Goal: Task Accomplishment & Management: Complete application form

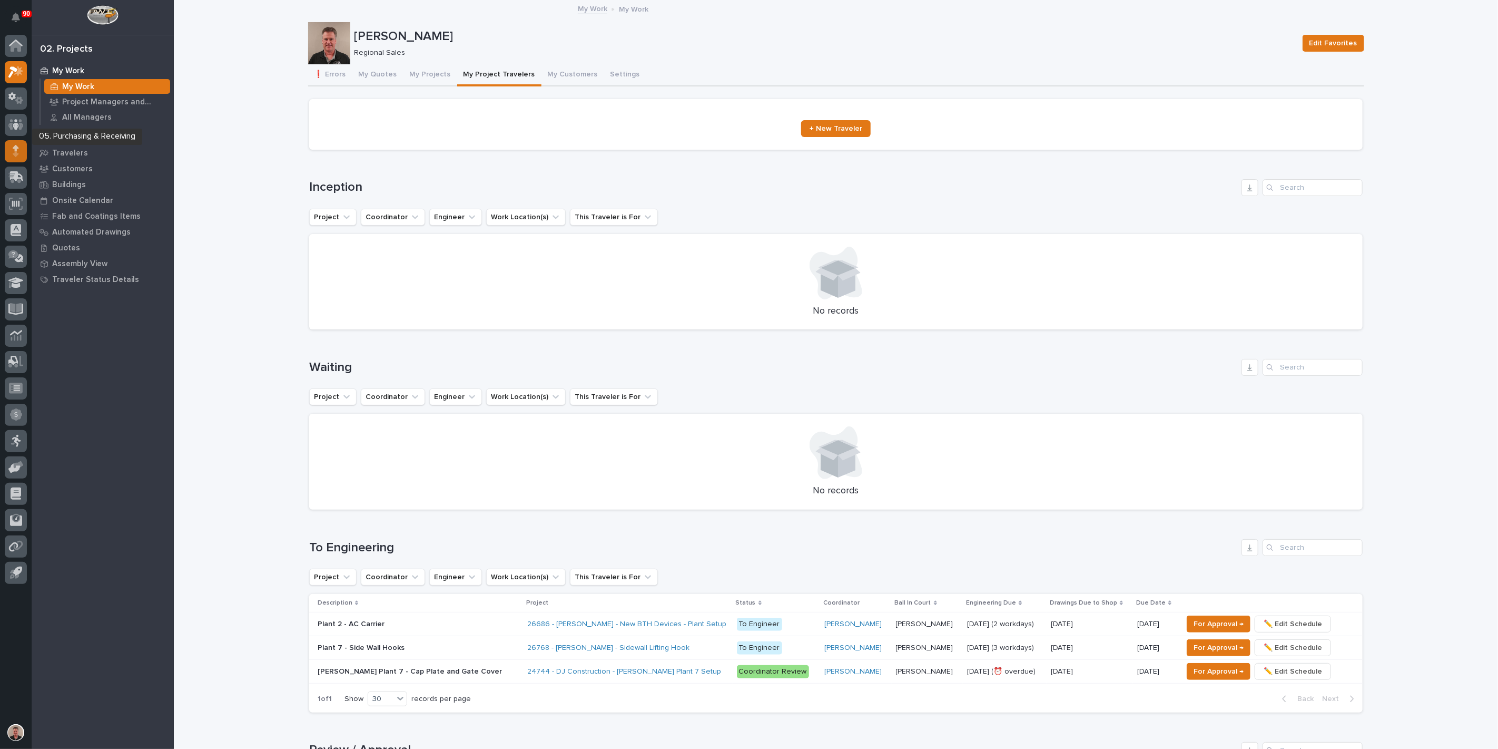
click at [14, 151] on icon at bounding box center [16, 151] width 6 height 12
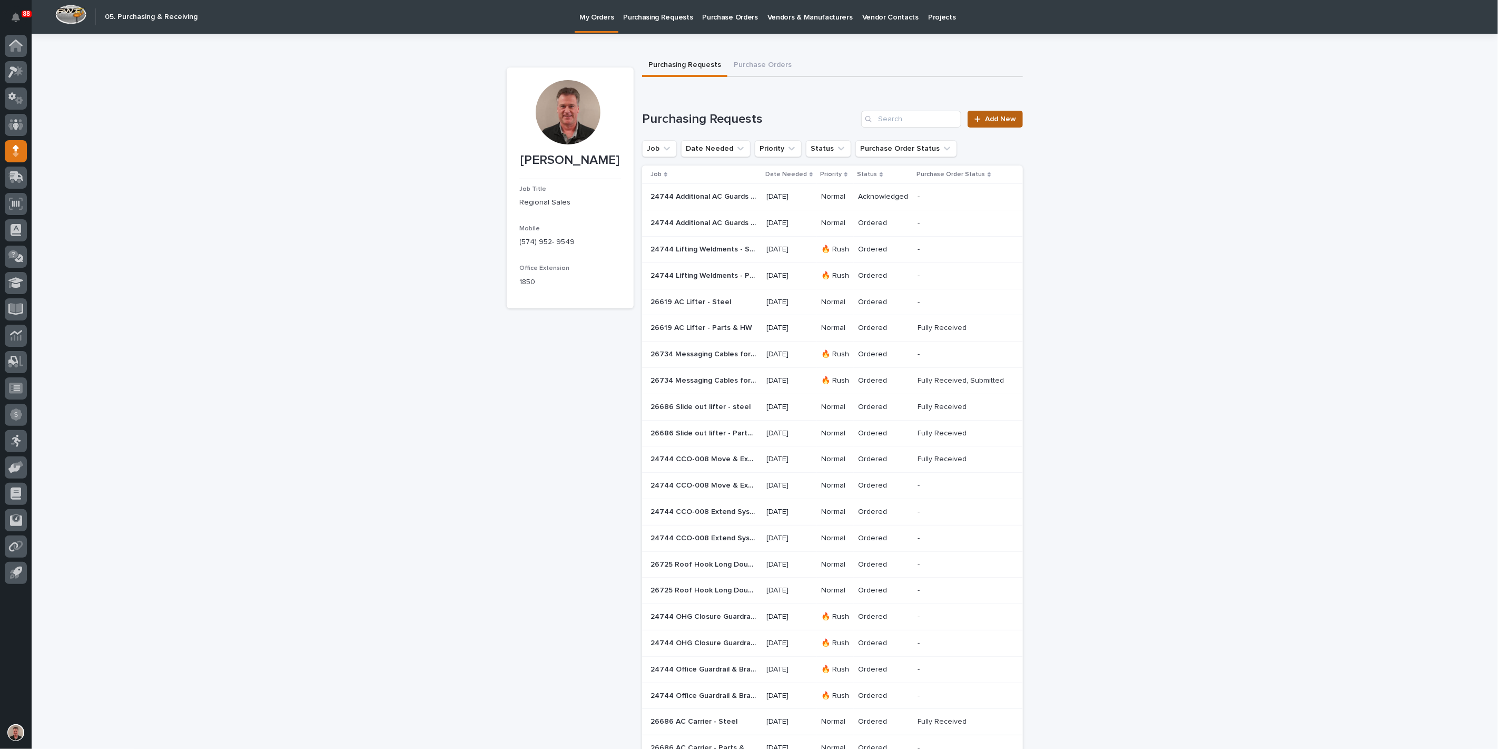
click at [993, 123] on span "Add New" at bounding box center [1000, 118] width 31 height 7
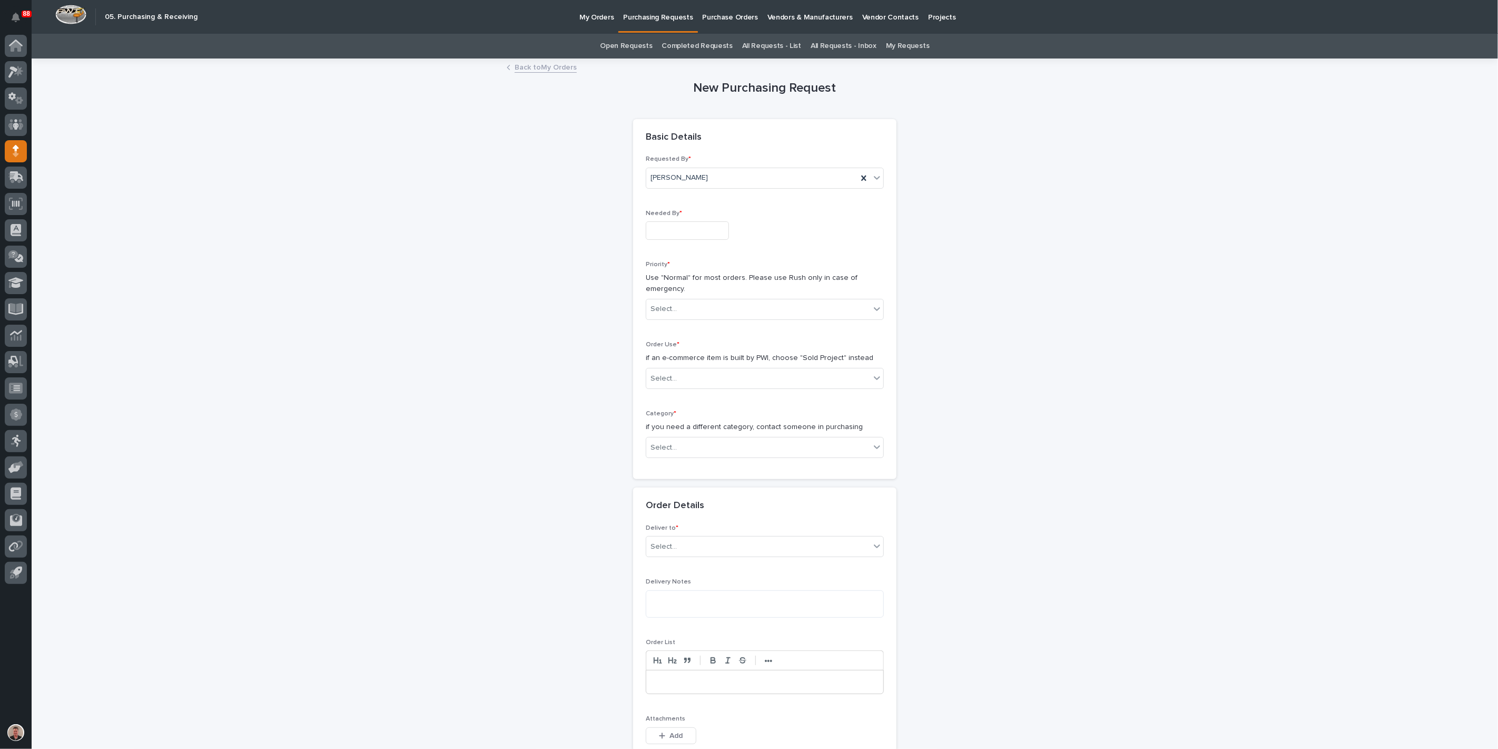
click at [662, 240] on input "text" at bounding box center [687, 230] width 83 height 18
click at [731, 171] on div "15" at bounding box center [738, 178] width 14 height 14
type input "**********"
click at [677, 315] on div "Select..." at bounding box center [664, 308] width 26 height 11
click at [673, 417] on div "Normal" at bounding box center [760, 417] width 231 height 18
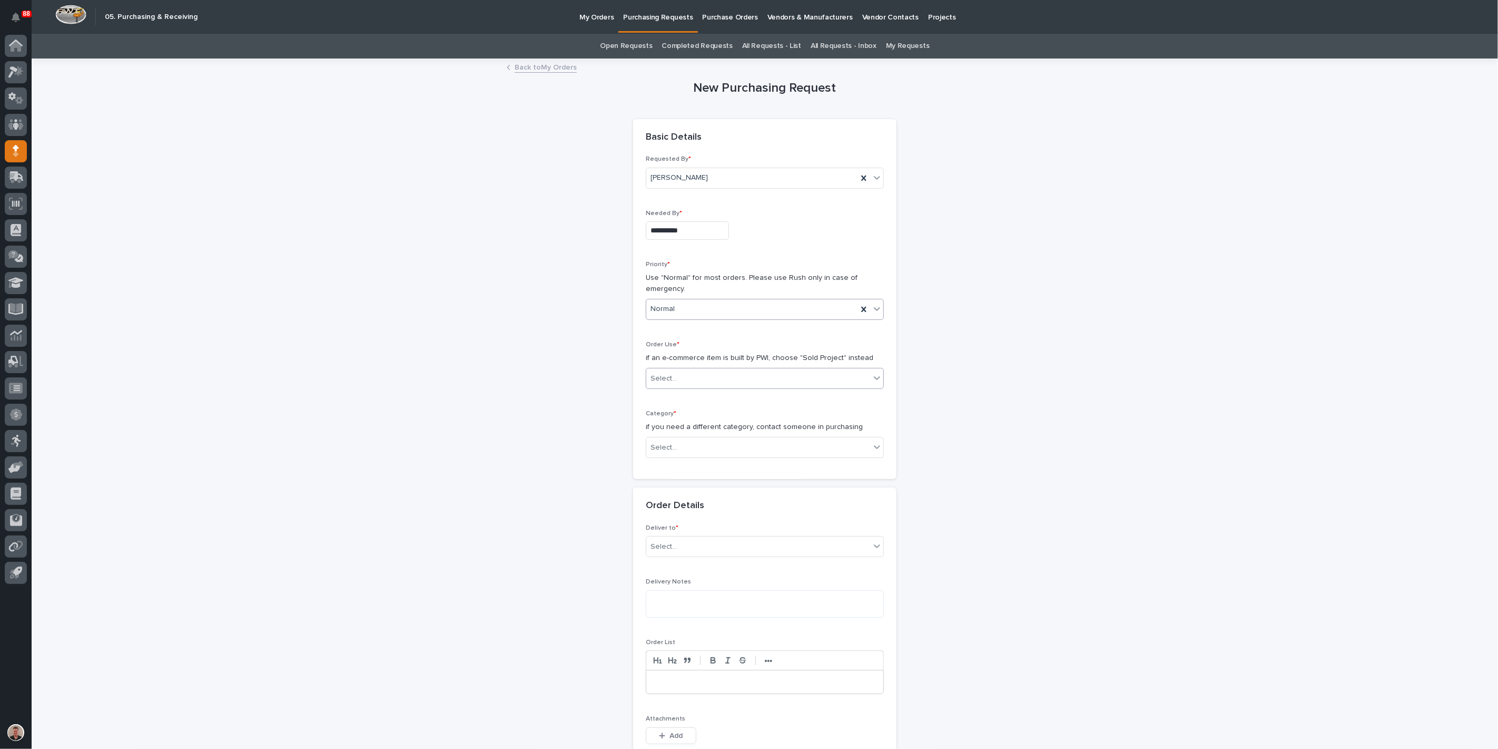
click at [670, 384] on div "Select..." at bounding box center [664, 378] width 26 height 11
click at [683, 478] on div "Sold Project" at bounding box center [760, 474] width 231 height 18
click at [683, 456] on div "Select..." at bounding box center [758, 447] width 224 height 17
click at [692, 691] on div "Steel" at bounding box center [760, 698] width 231 height 18
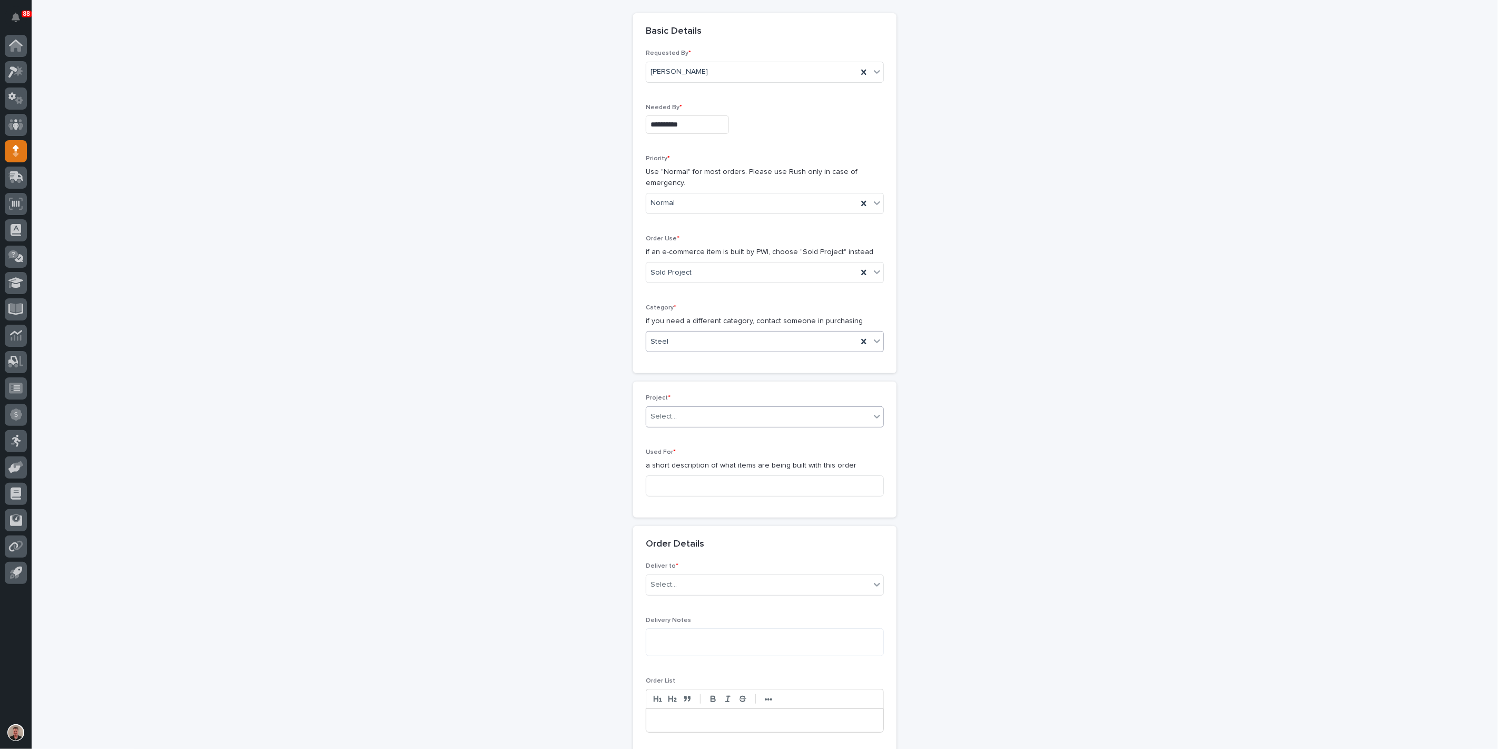
scroll to position [117, 0]
click at [715, 414] on div "Select..." at bounding box center [758, 405] width 224 height 17
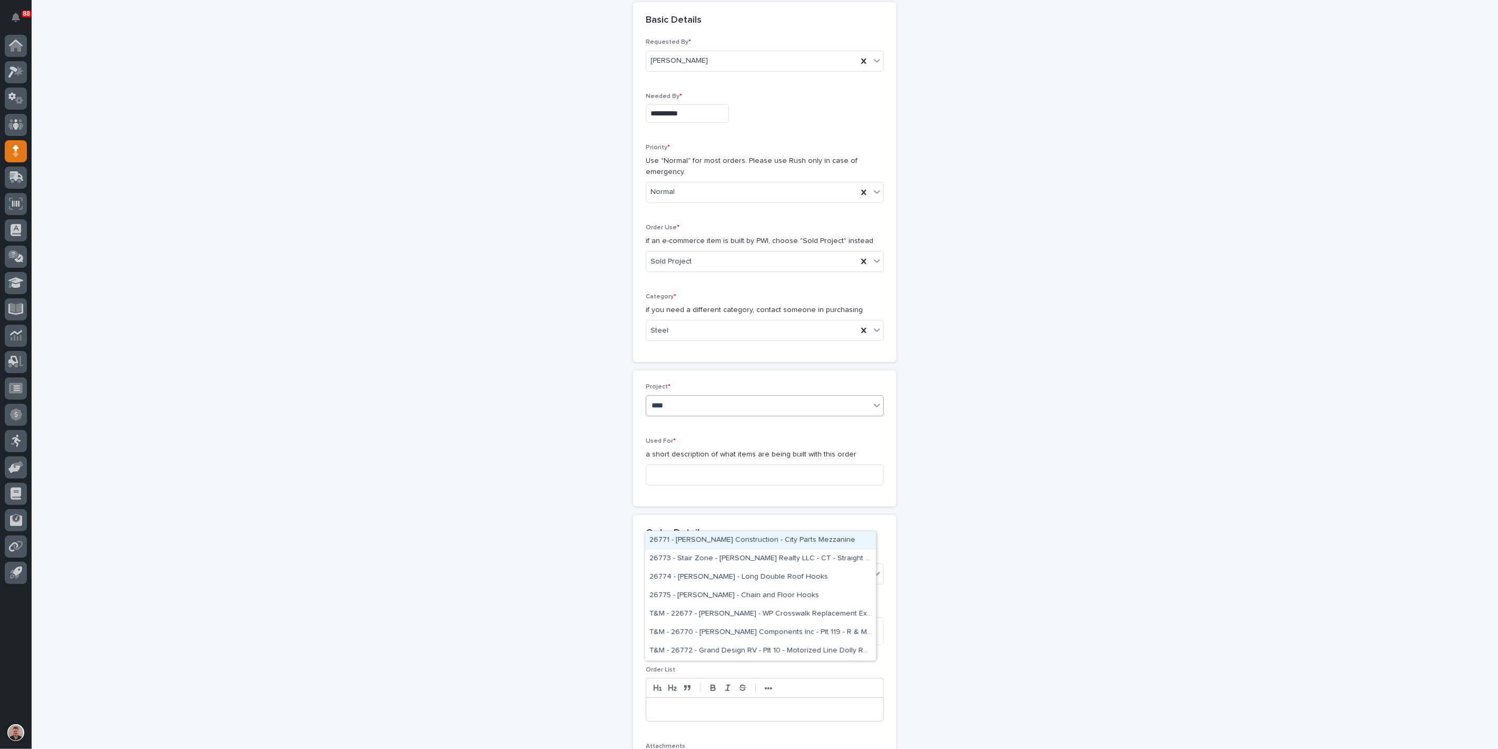
type input "*****"
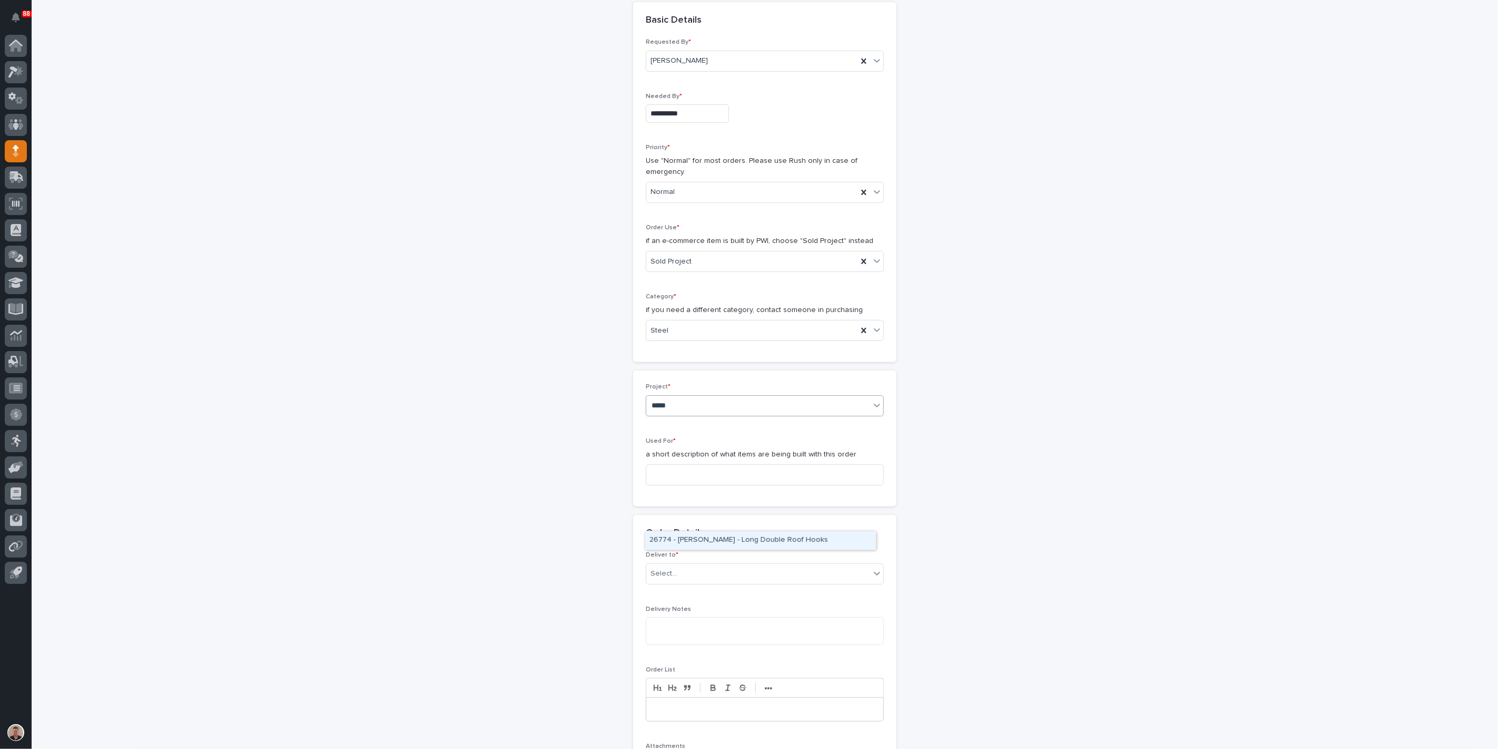
click at [715, 539] on div "26774 - [PERSON_NAME] - Long Double Roof Hooks" at bounding box center [760, 540] width 231 height 18
click at [689, 485] on input at bounding box center [765, 474] width 238 height 21
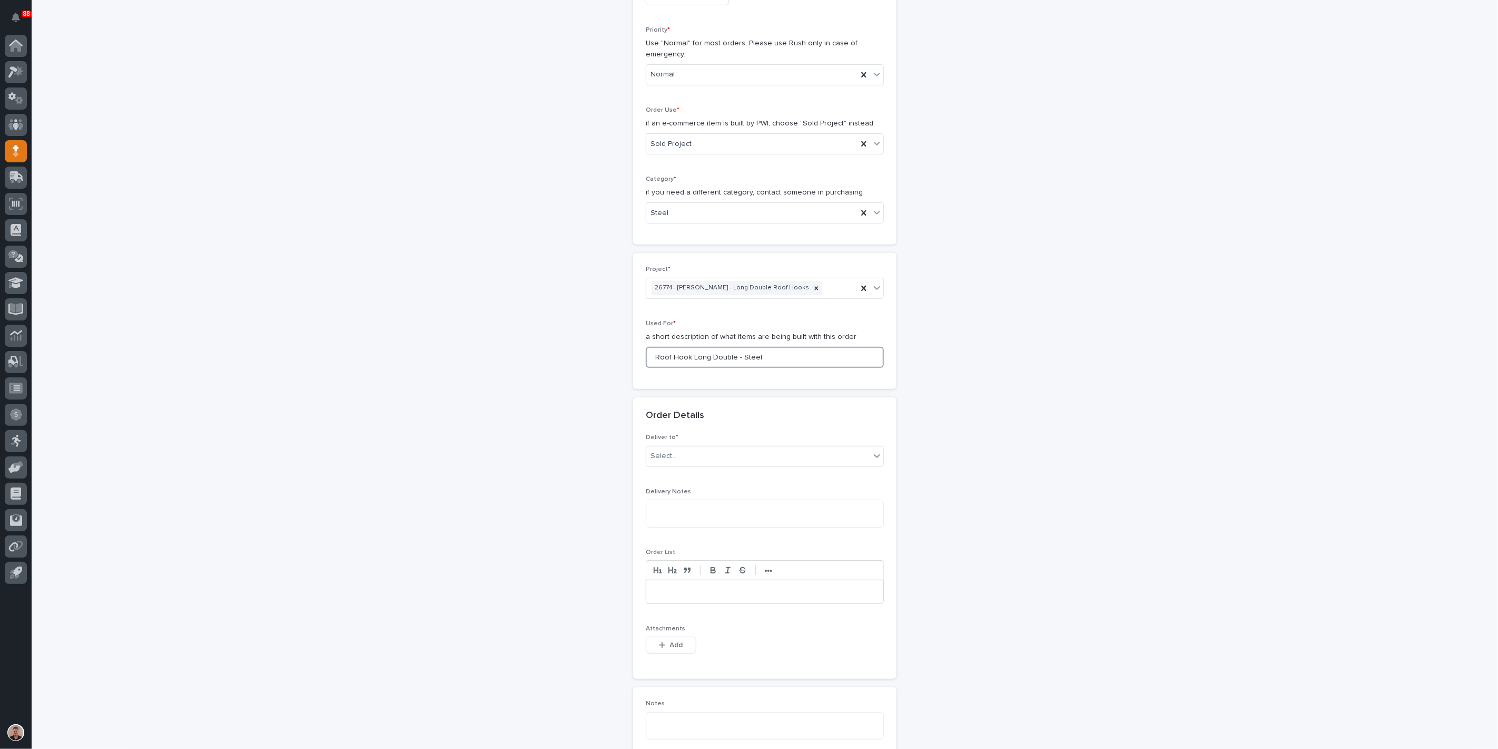
drag, startPoint x: 654, startPoint y: 501, endPoint x: 808, endPoint y: 505, distance: 154.4
click at [808, 368] on input "Roof Hook Long Double - Steel" at bounding box center [765, 357] width 238 height 21
type input "Roof Hook Long Double - Steel"
click at [707, 465] on div "Select..." at bounding box center [758, 455] width 224 height 17
click at [704, 647] on div "PWI" at bounding box center [760, 642] width 231 height 18
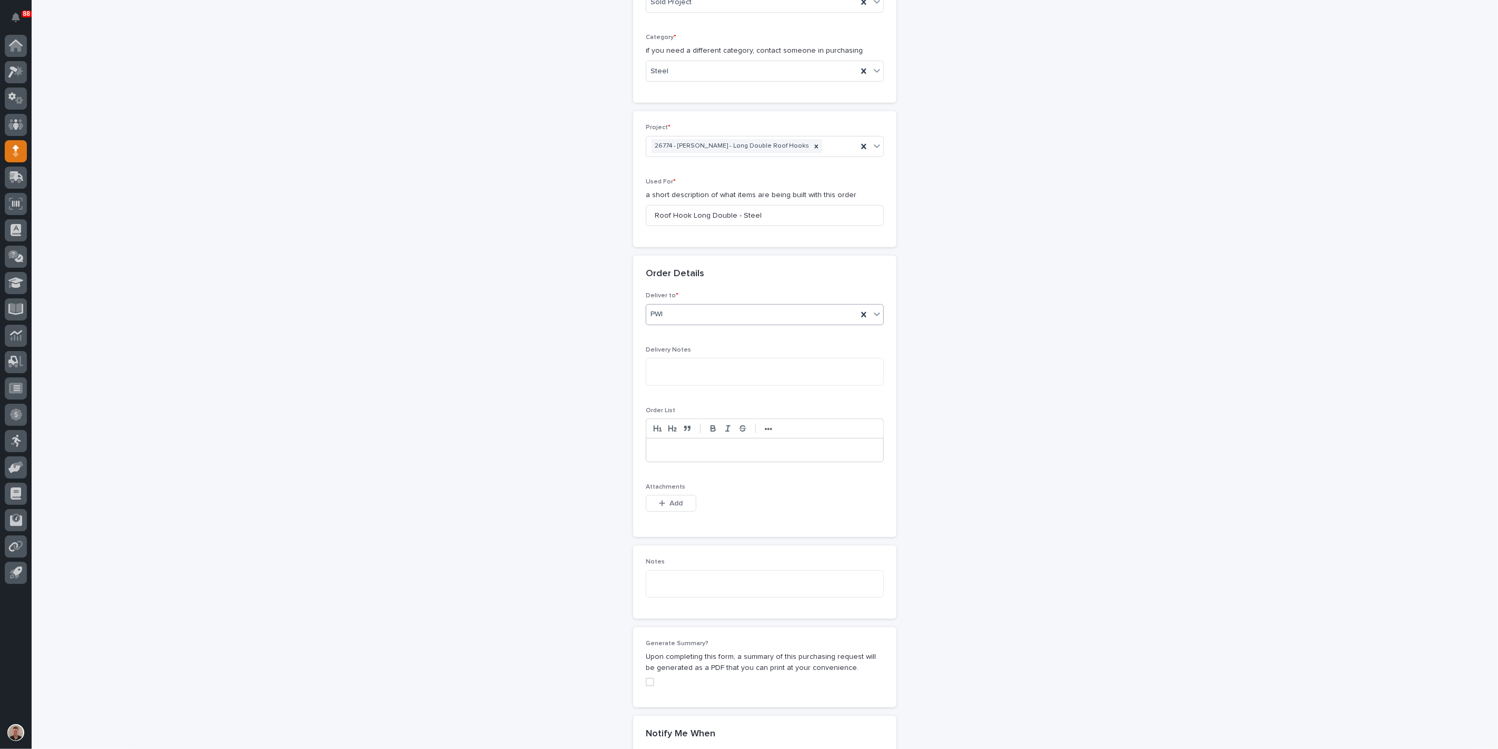
scroll to position [410, 0]
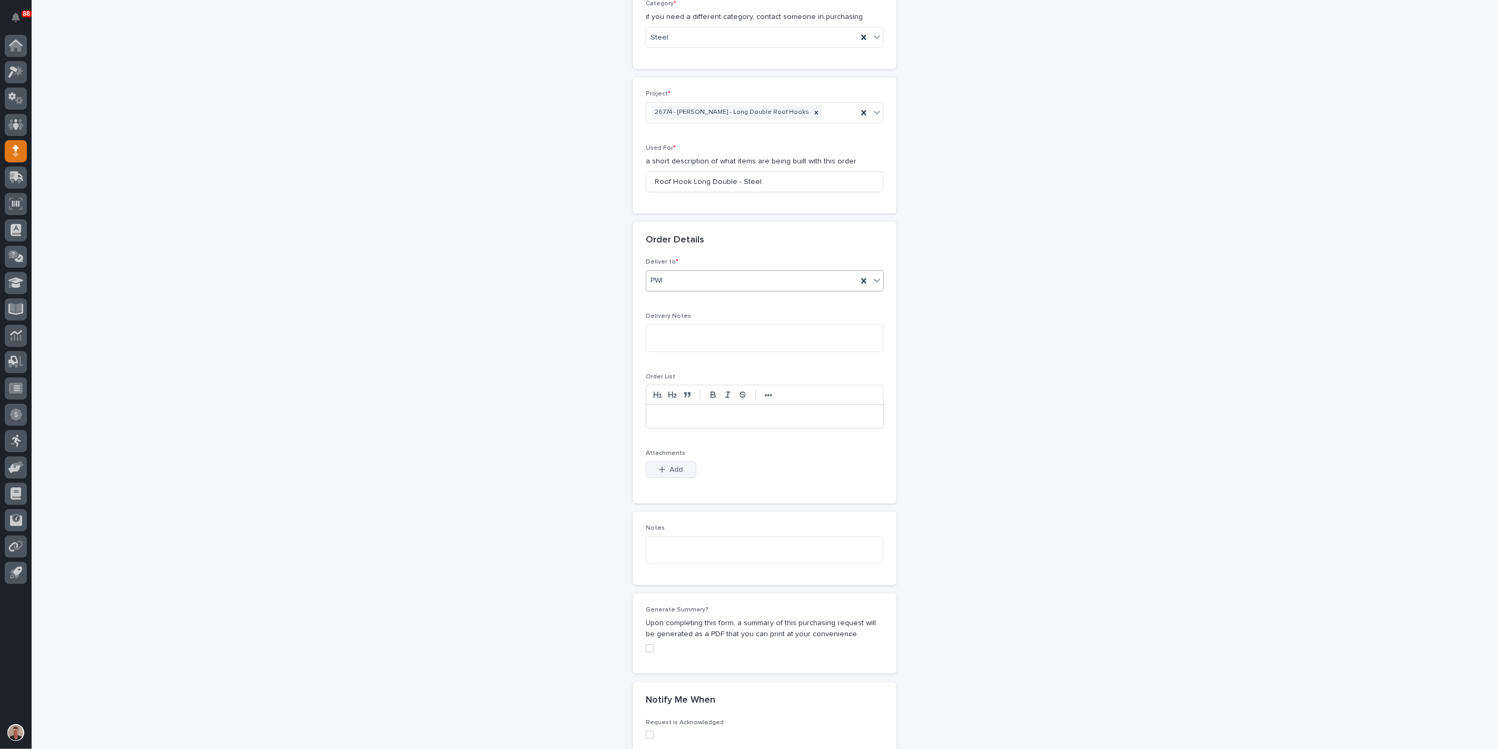
click at [683, 473] on span "Add" at bounding box center [676, 469] width 13 height 7
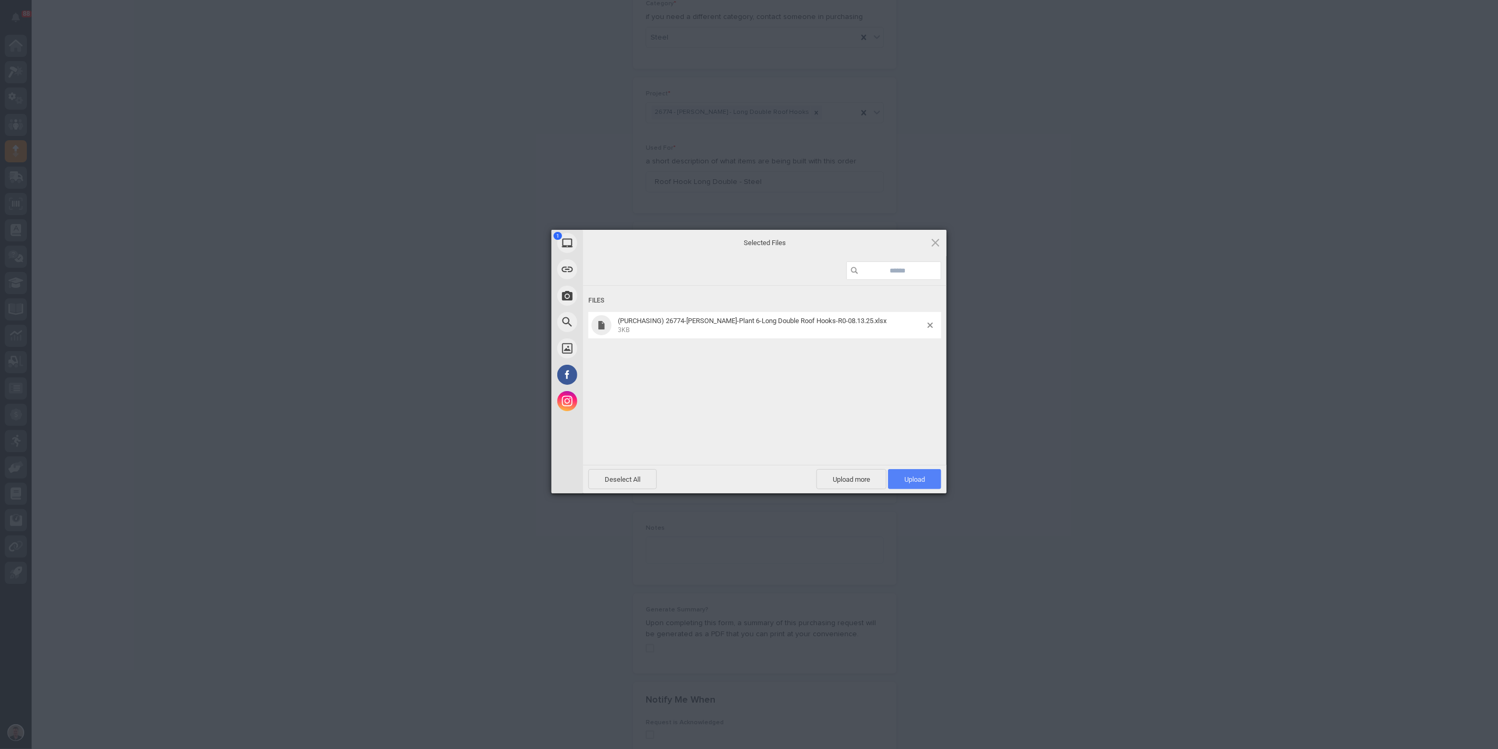
click at [908, 478] on span "Upload 1" at bounding box center [915, 479] width 21 height 8
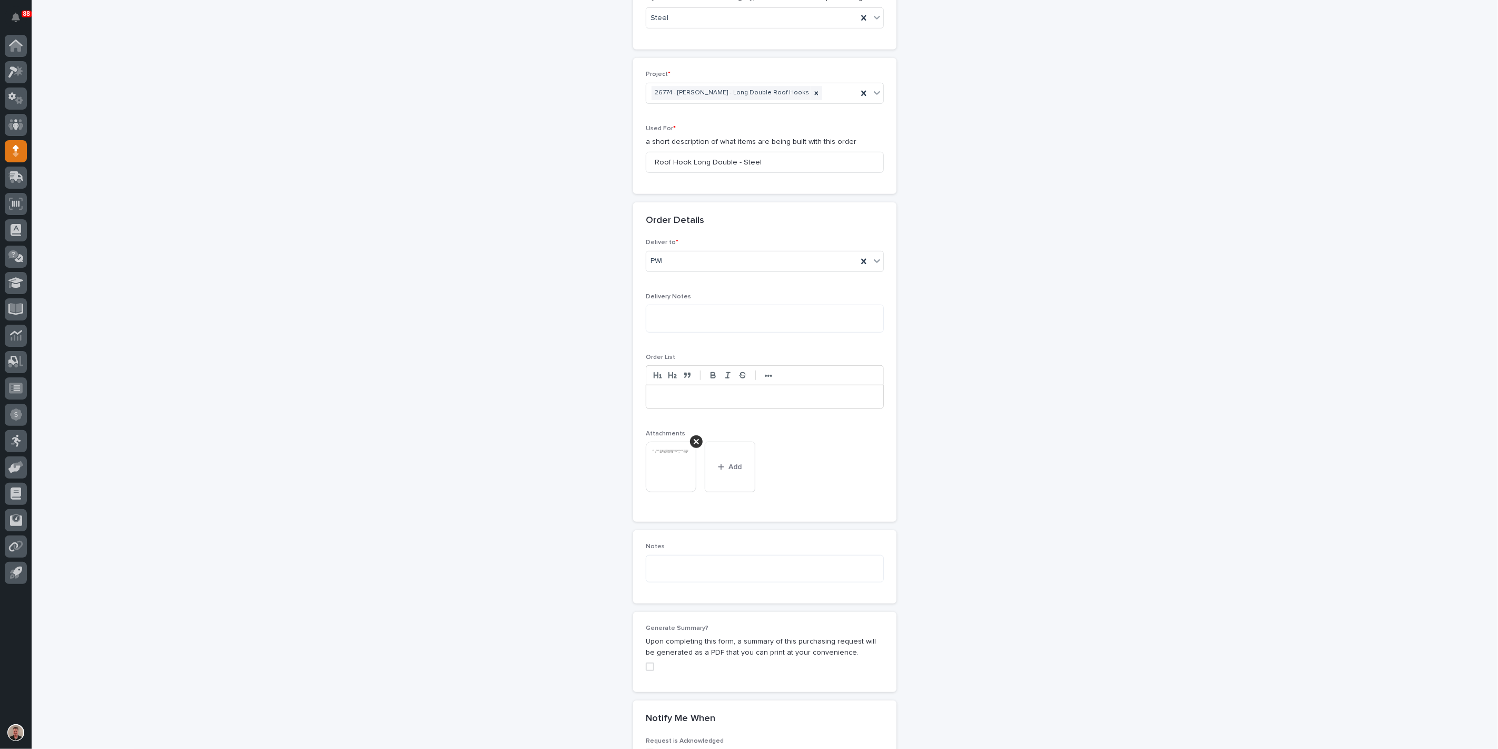
scroll to position [945, 0]
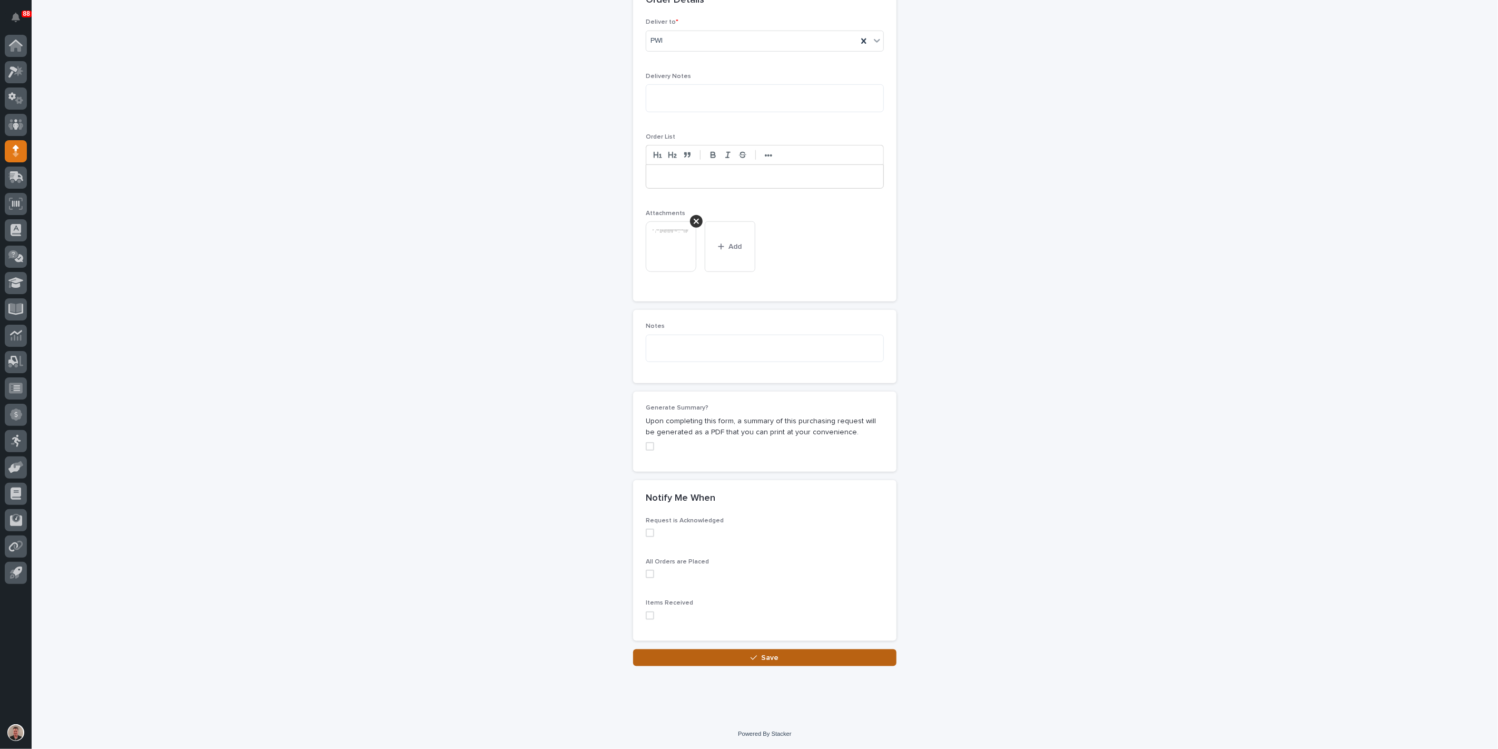
click at [763, 649] on button "Save" at bounding box center [764, 657] width 263 height 17
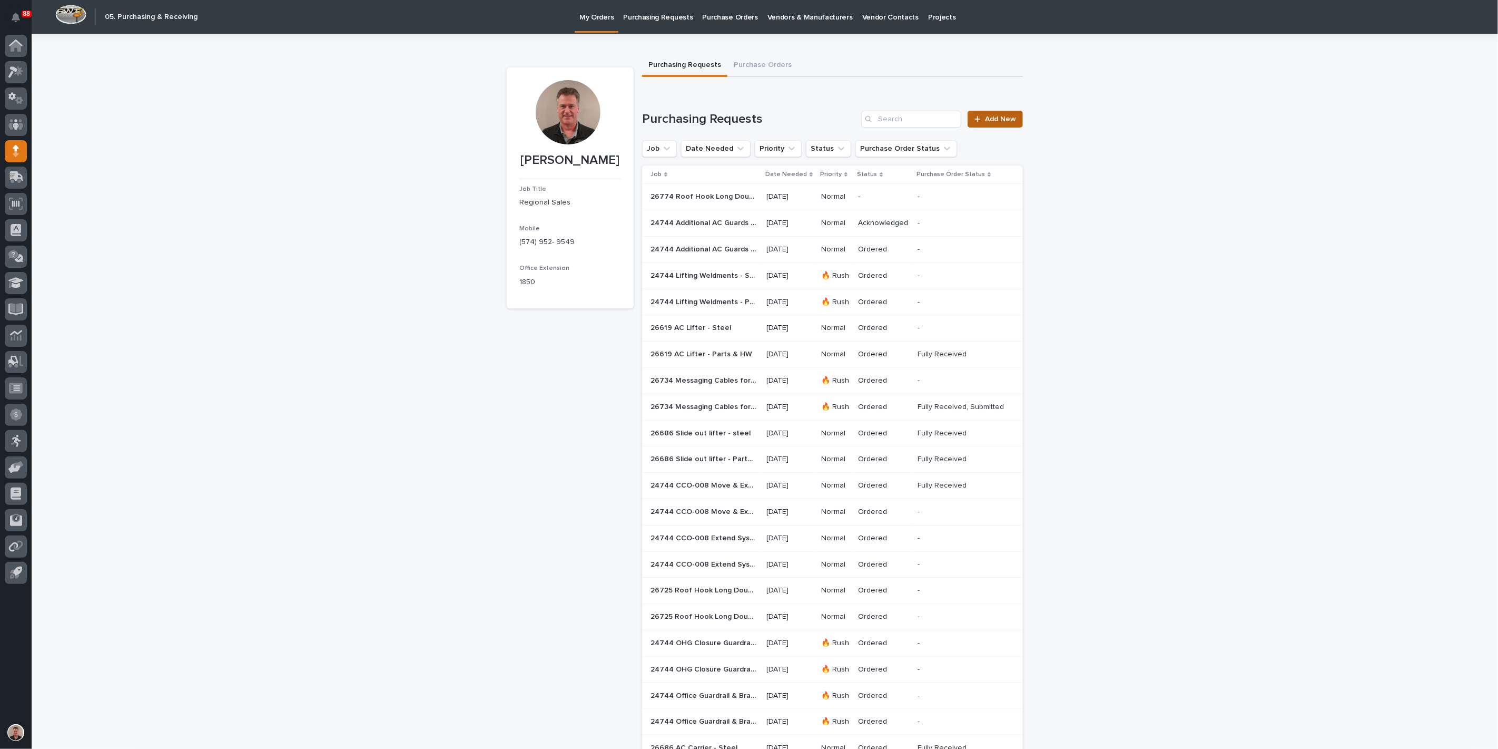
click at [1006, 123] on span "Add New" at bounding box center [1000, 118] width 31 height 7
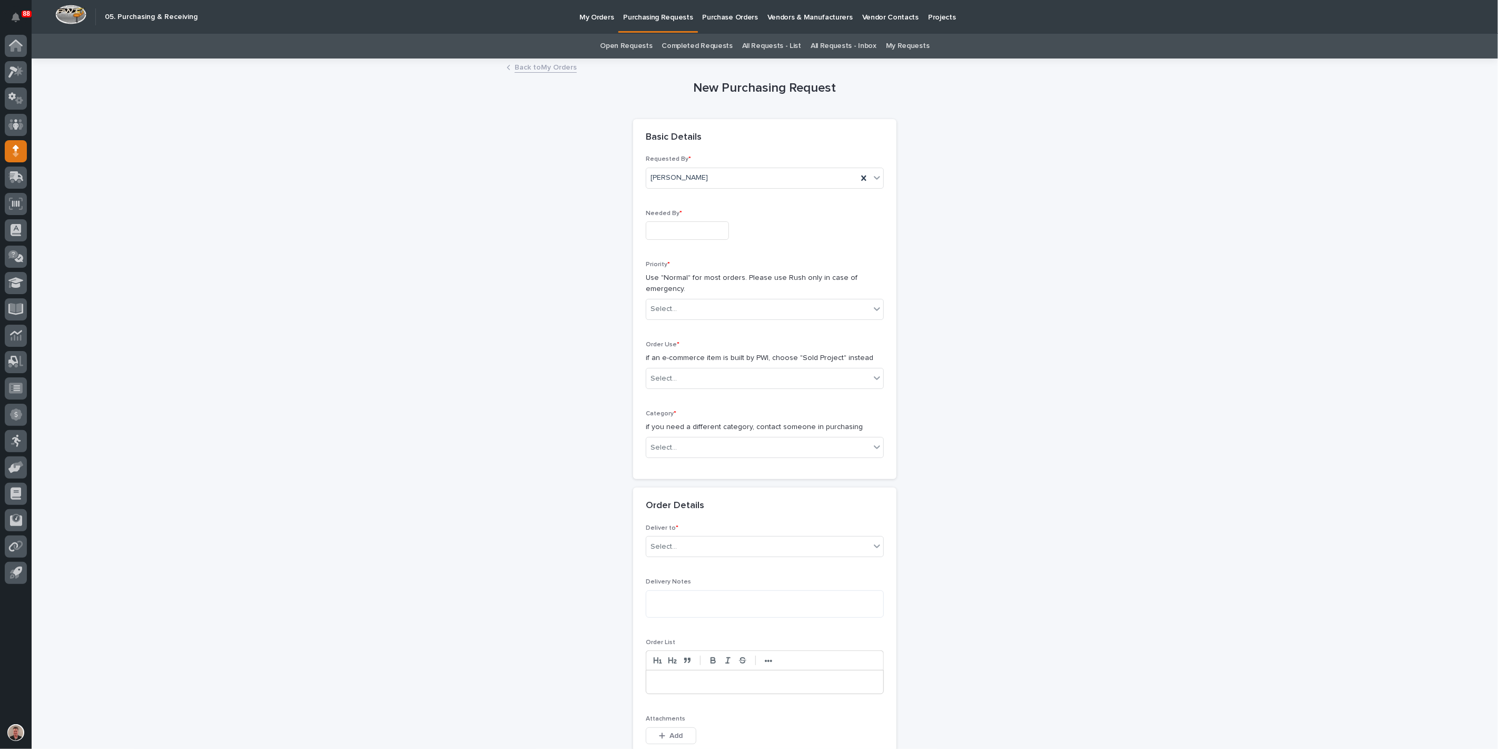
click at [695, 240] on input "text" at bounding box center [687, 230] width 83 height 18
click at [731, 171] on div "15" at bounding box center [738, 178] width 14 height 14
type input "**********"
click at [666, 315] on div "Select..." at bounding box center [664, 308] width 26 height 11
click at [662, 411] on div "Normal" at bounding box center [760, 417] width 231 height 18
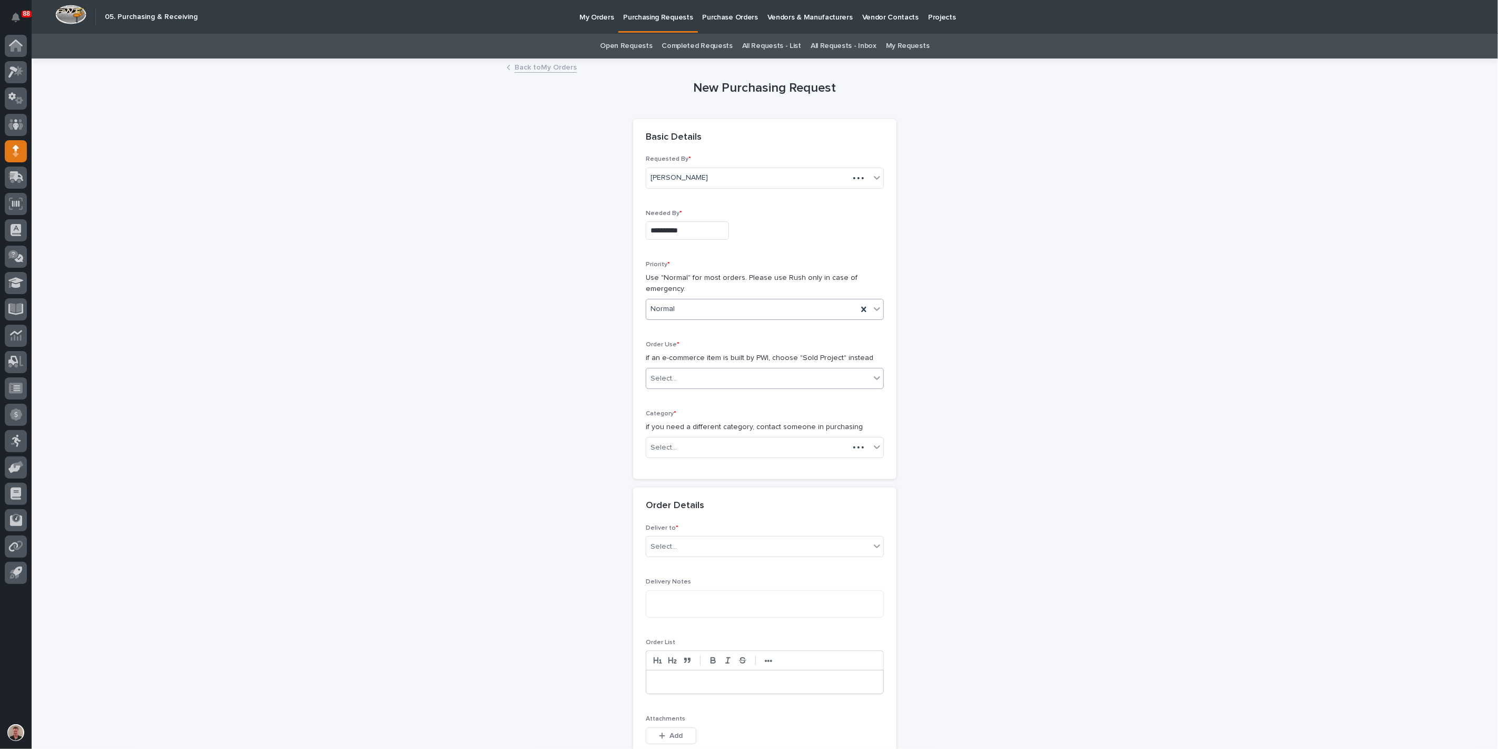
click at [662, 384] on div "Select..." at bounding box center [664, 378] width 26 height 11
click at [671, 478] on div "Sold Project" at bounding box center [760, 474] width 231 height 18
click at [689, 456] on div "Select..." at bounding box center [758, 447] width 224 height 17
click at [720, 666] on div "Parts & Hardware" at bounding box center [760, 661] width 231 height 18
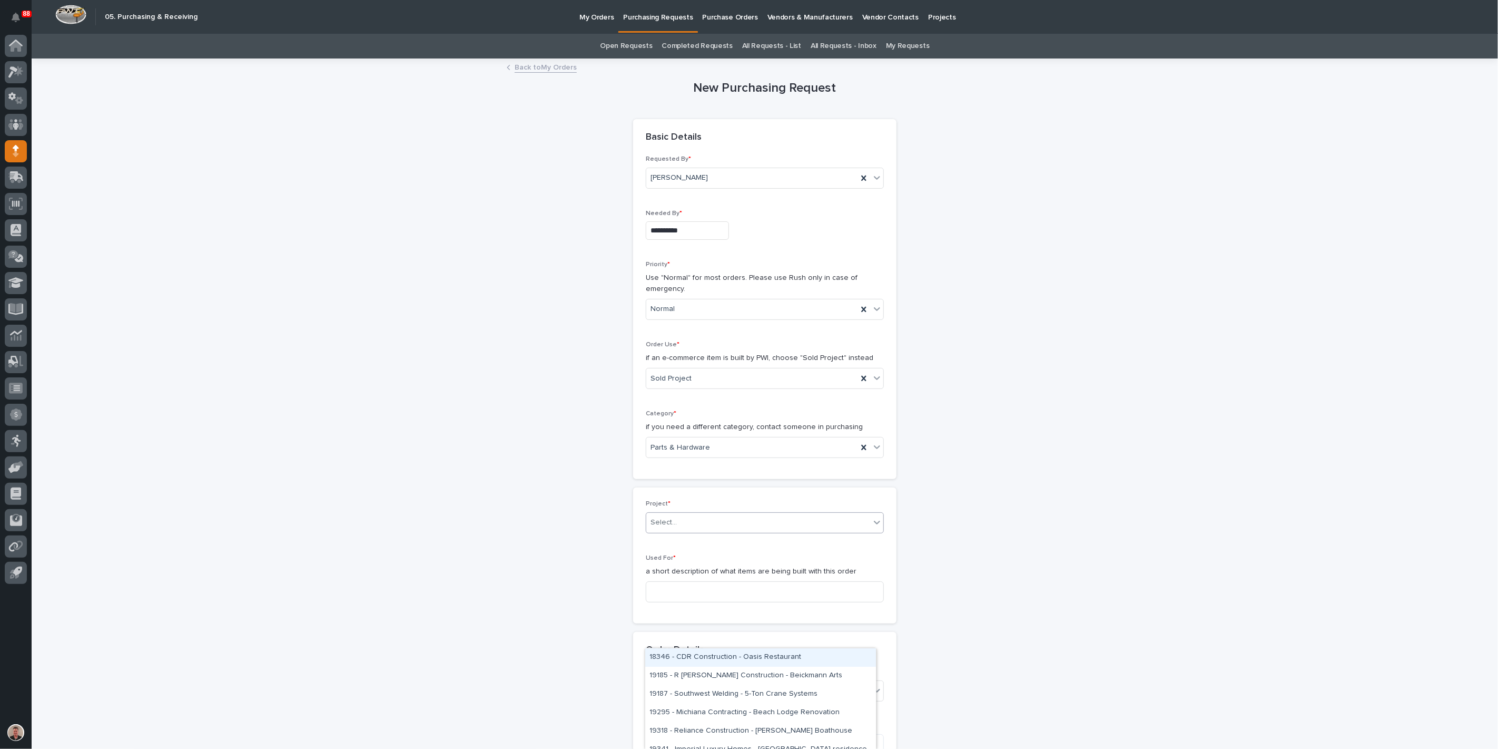
click at [698, 531] on div "Select..." at bounding box center [758, 522] width 224 height 17
type input "*****"
click at [696, 655] on div "26774 - [PERSON_NAME] - Long Double Roof Hooks" at bounding box center [760, 657] width 231 height 18
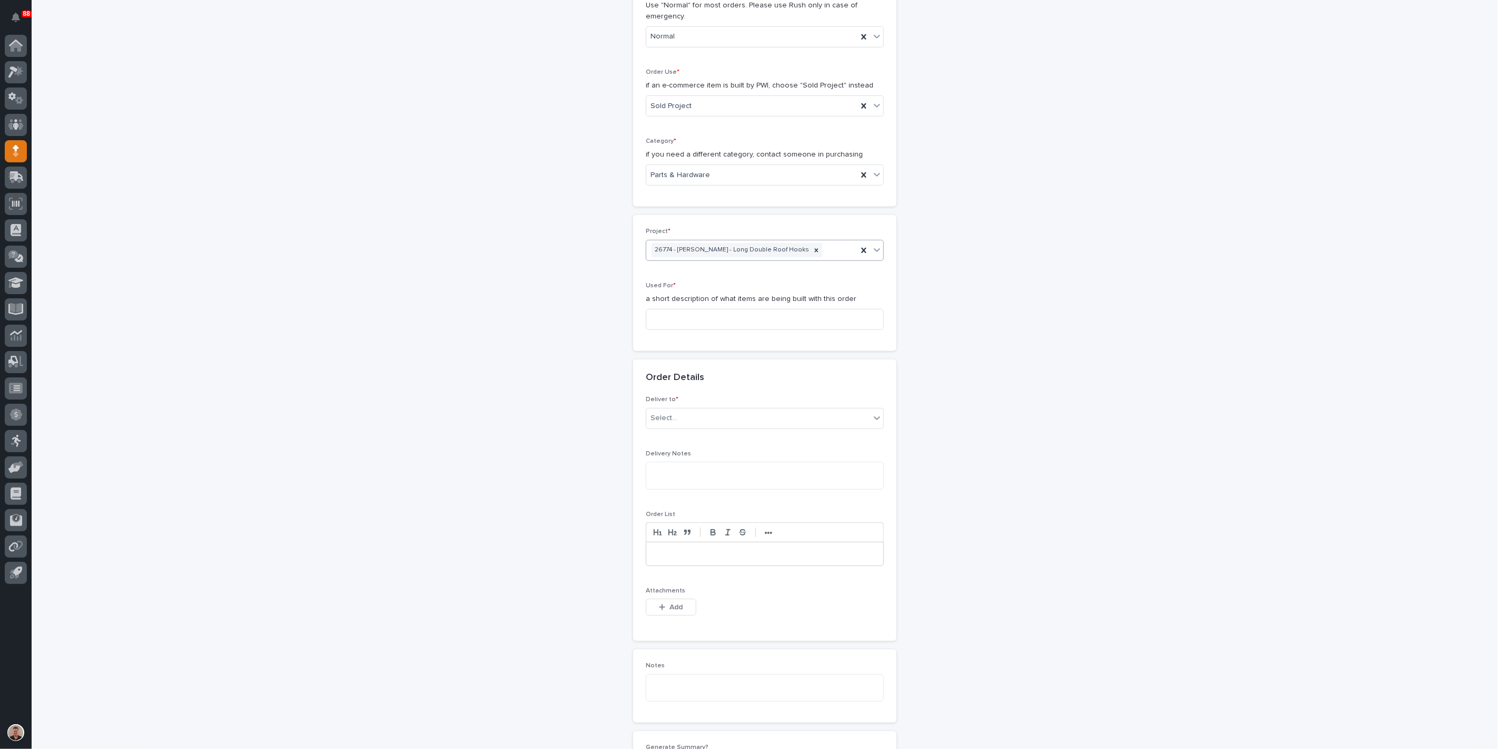
scroll to position [292, 0]
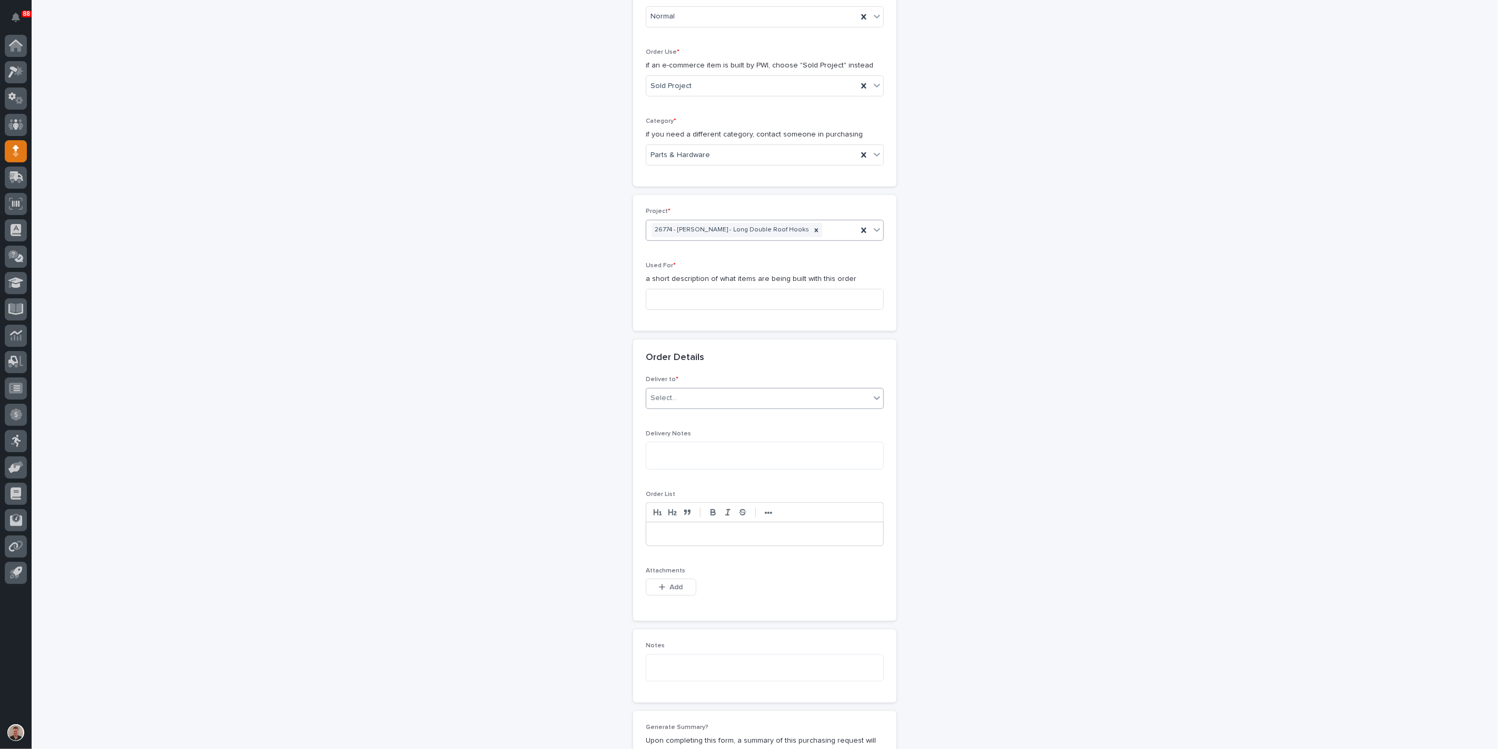
click at [703, 407] on div "Select..." at bounding box center [758, 397] width 224 height 17
click at [700, 581] on div "PWI" at bounding box center [760, 584] width 231 height 18
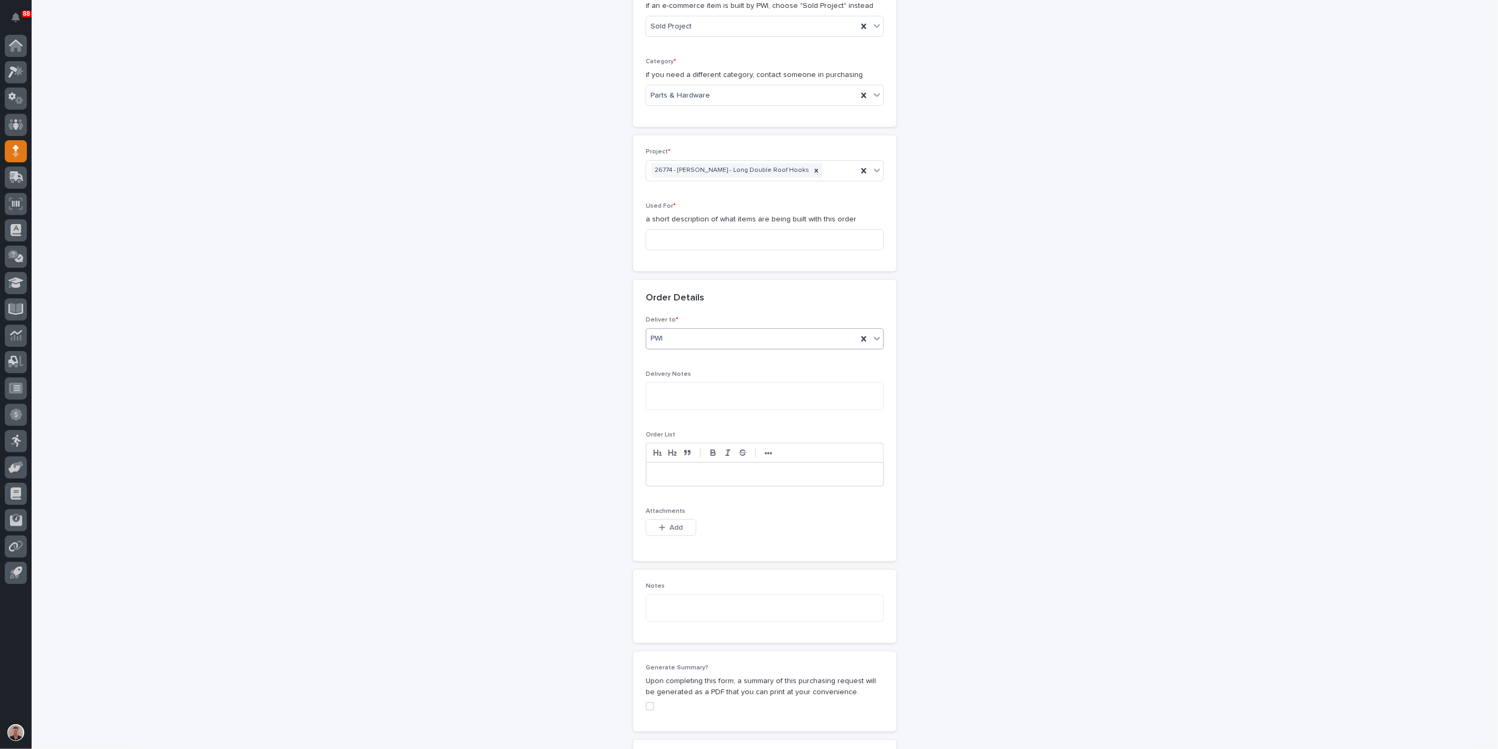
scroll to position [468, 0]
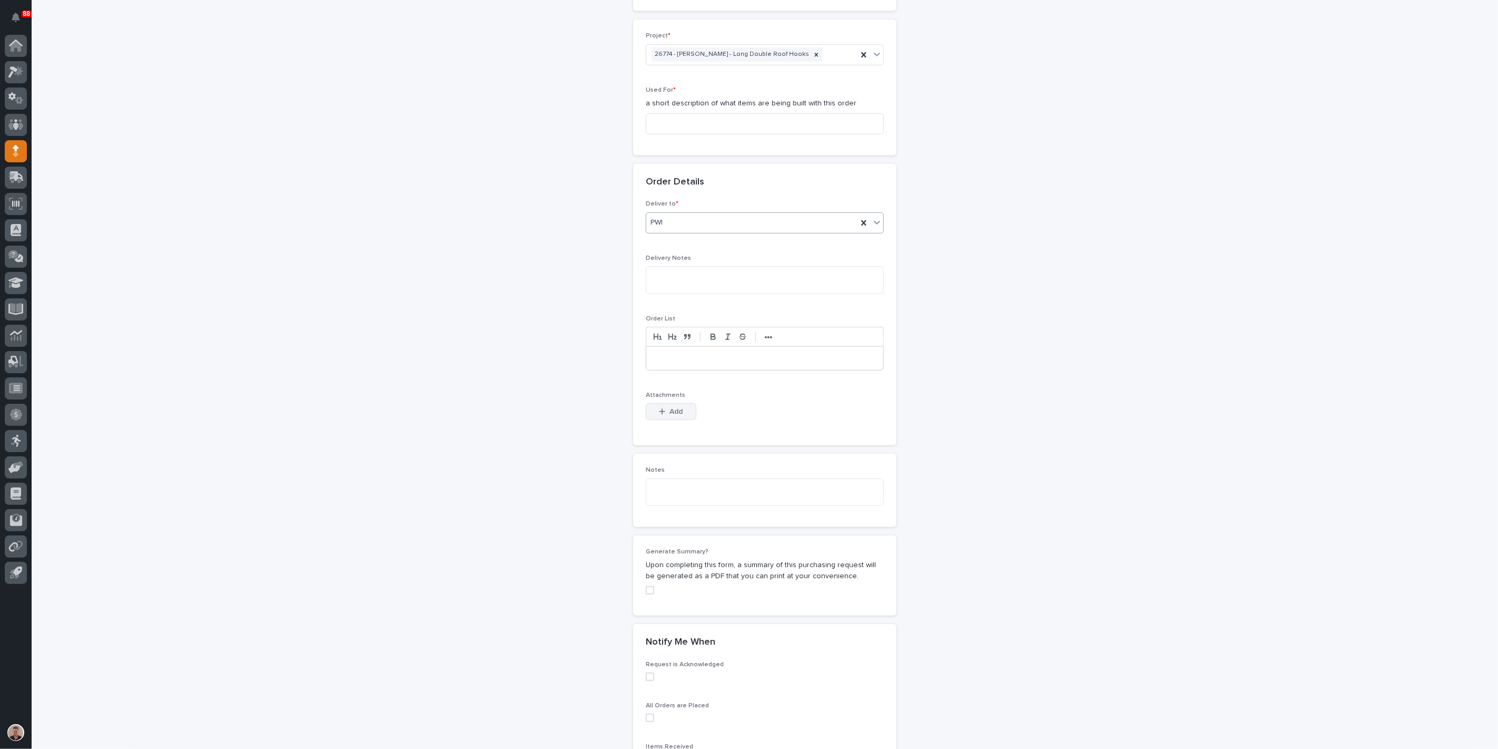
click at [676, 415] on span "Add" at bounding box center [676, 411] width 13 height 7
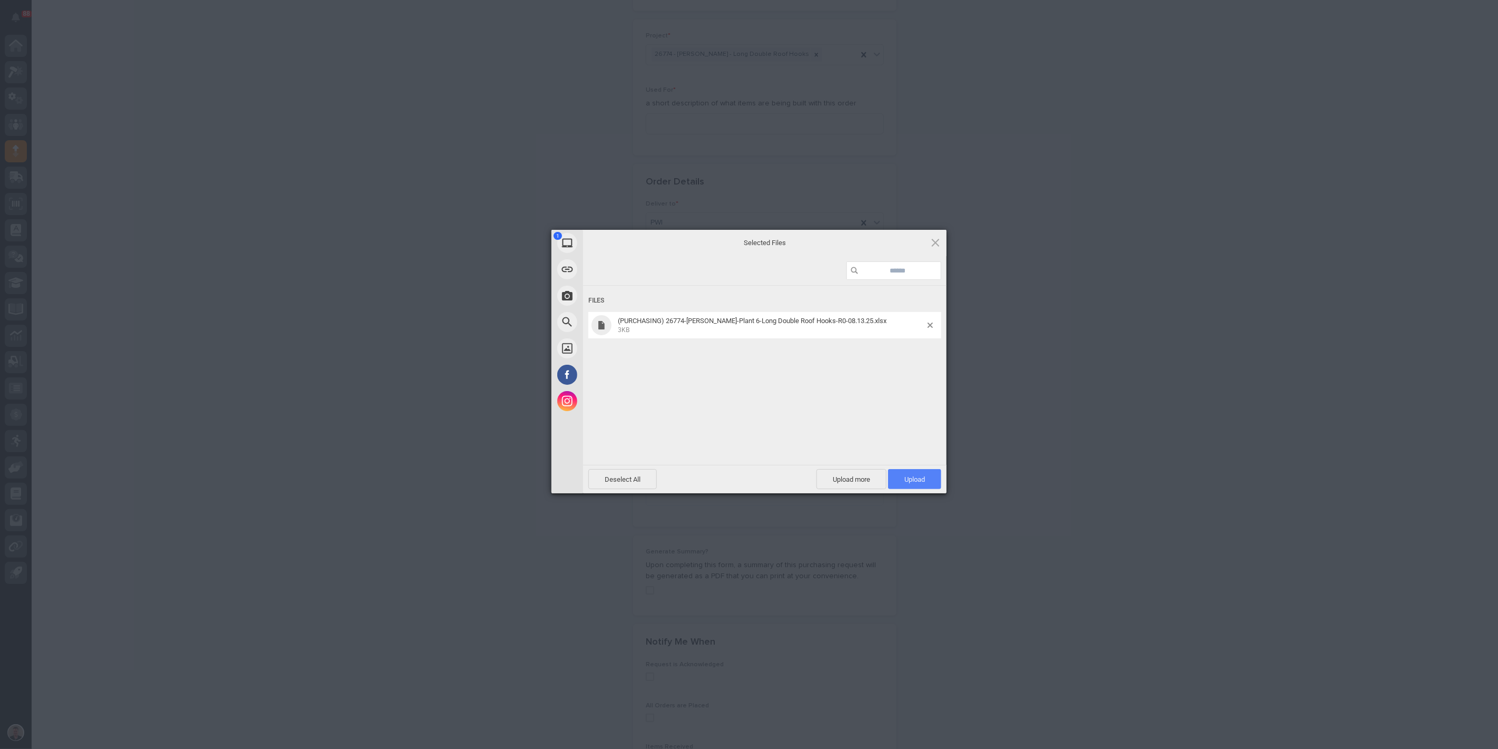
click at [916, 475] on span "Upload 1" at bounding box center [915, 479] width 21 height 8
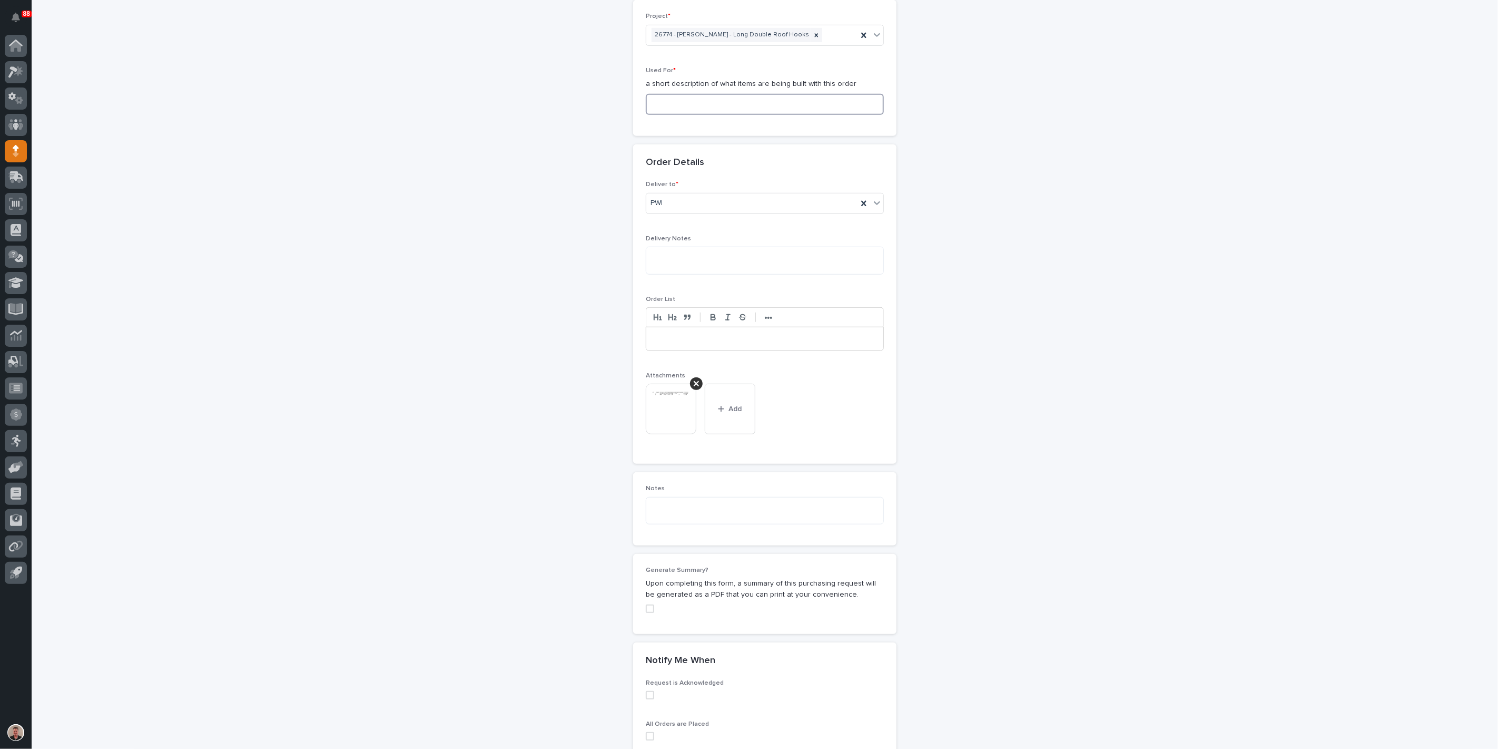
click at [674, 115] on input at bounding box center [765, 104] width 238 height 21
paste input "Roof Hook Long Double - Steel"
click at [786, 115] on input "Roof Hook Long Double - Steel" at bounding box center [765, 104] width 238 height 21
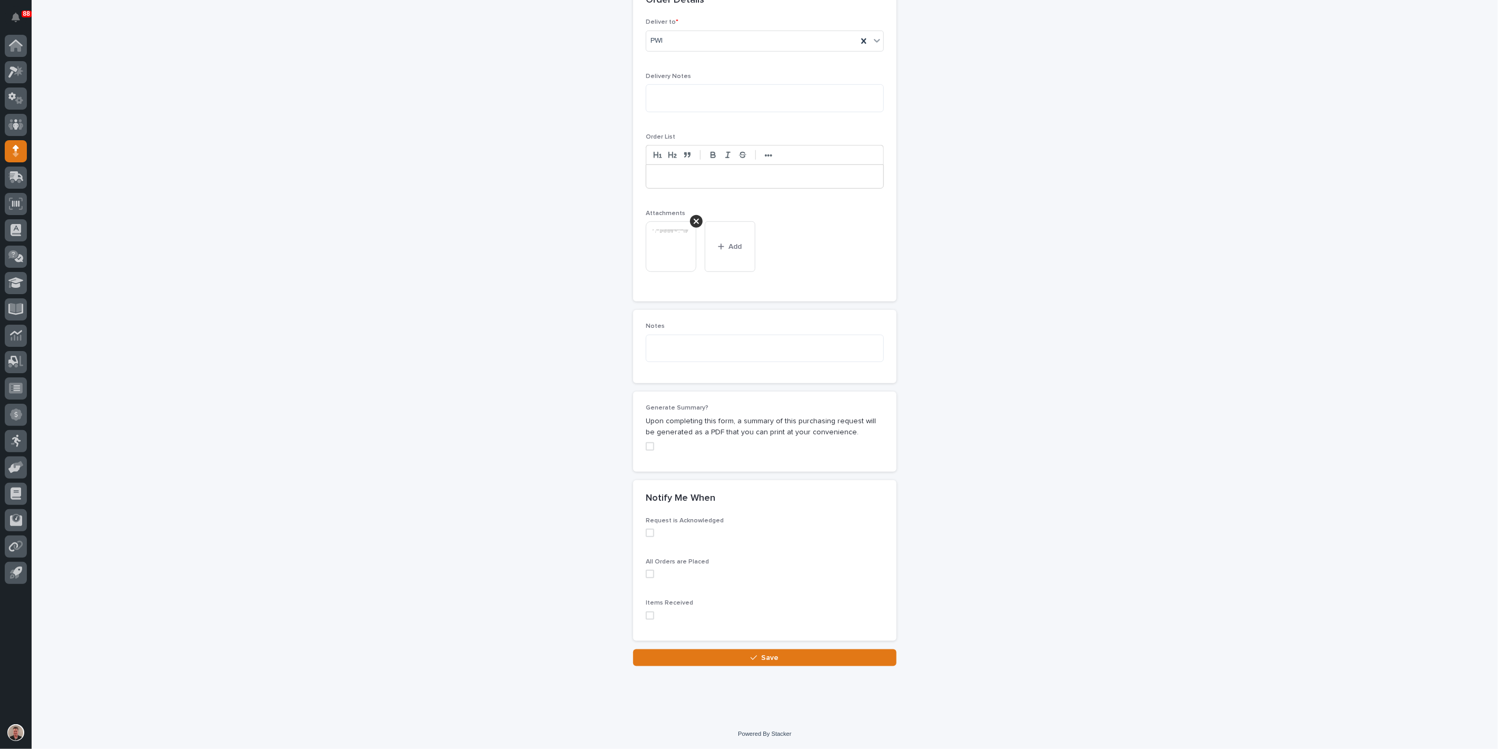
scroll to position [945, 0]
type input "Roof Hook Long Double - Parts & HW"
click at [754, 659] on div "button" at bounding box center [756, 657] width 11 height 7
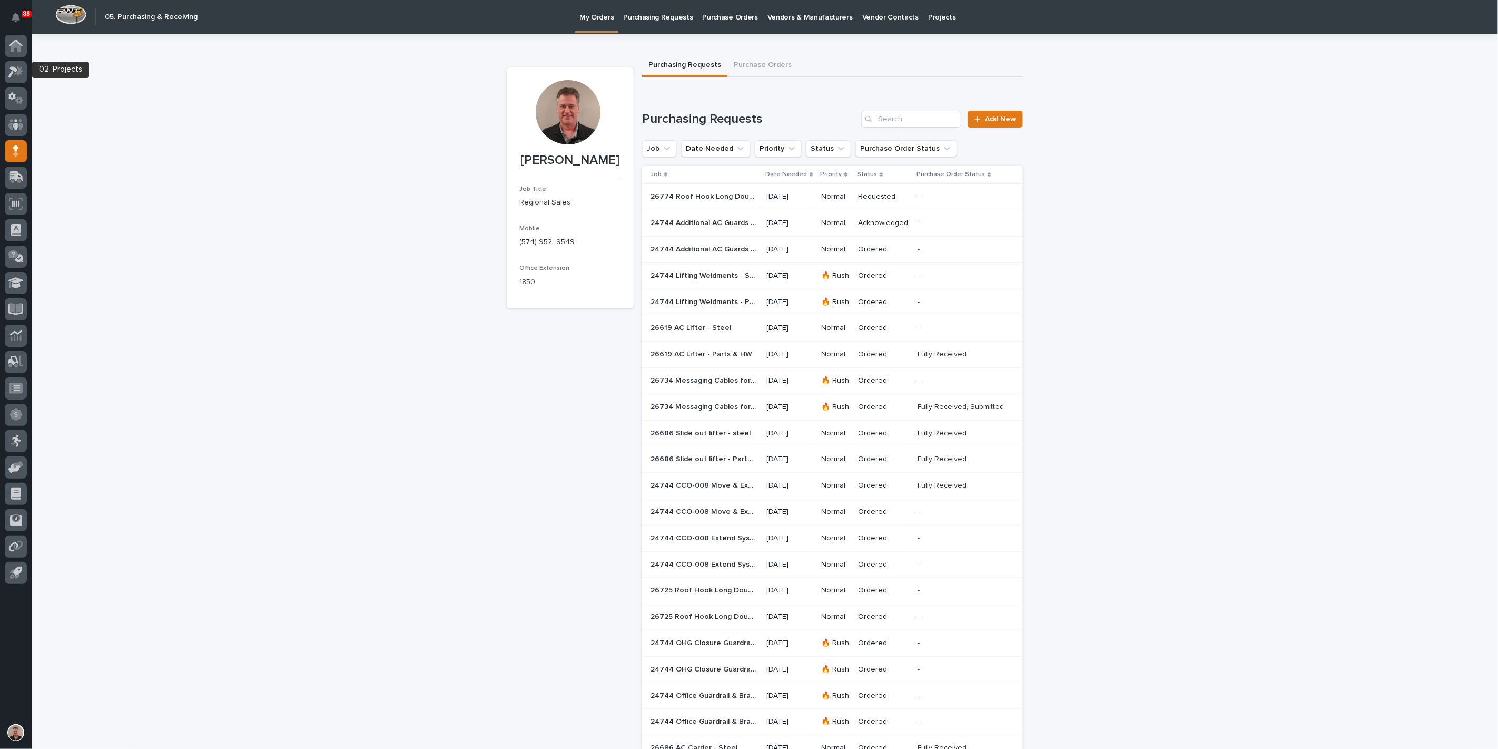
click at [17, 75] on icon at bounding box center [18, 70] width 9 height 11
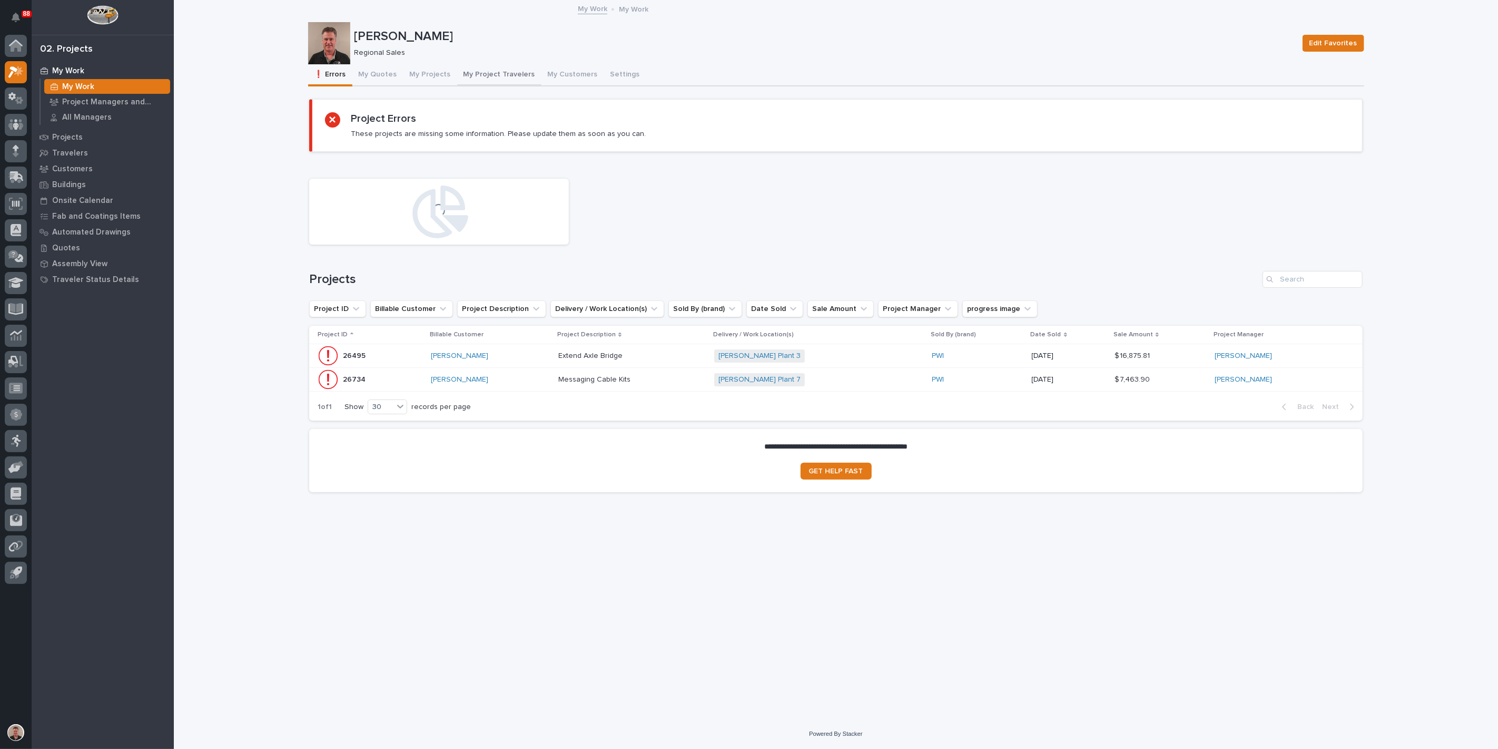
click at [519, 82] on button "My Project Travelers" at bounding box center [499, 75] width 84 height 22
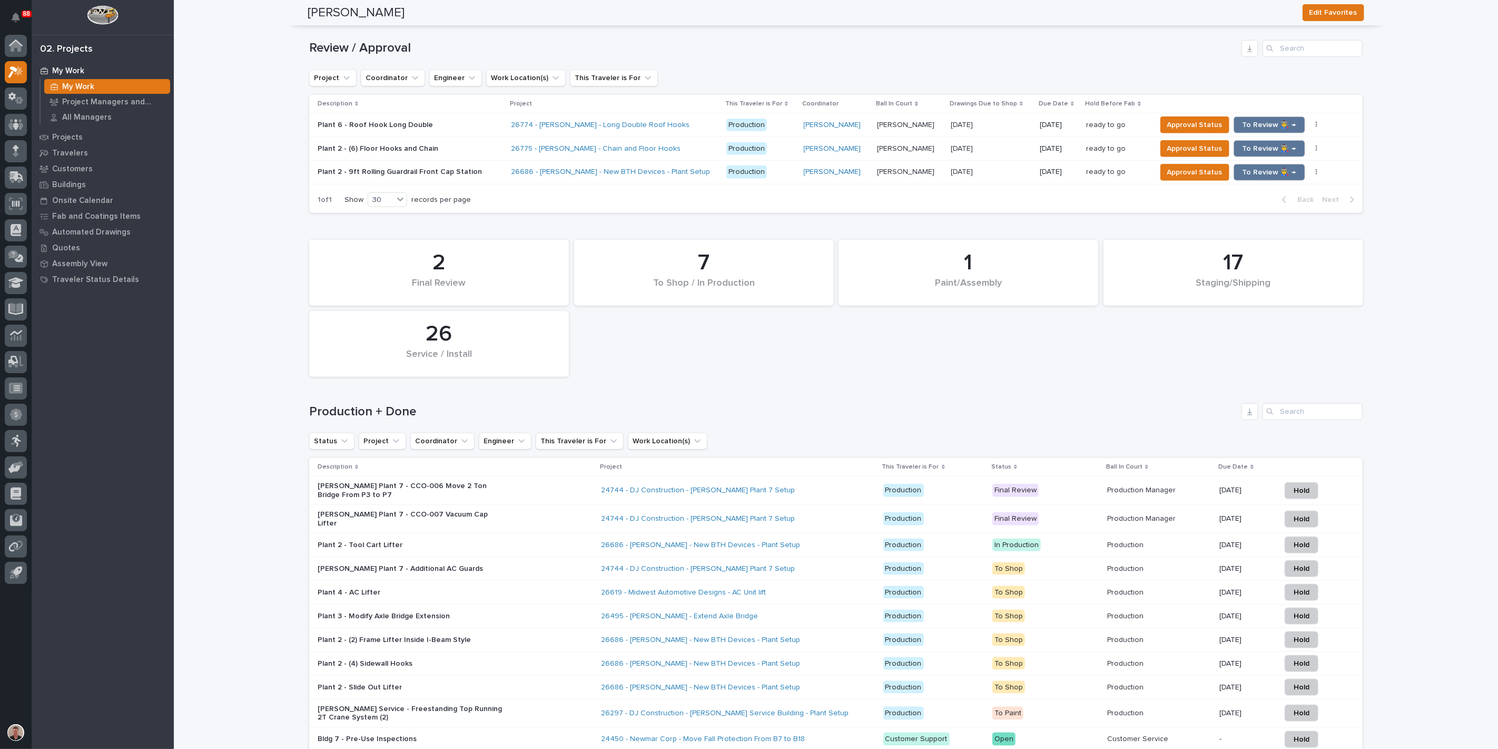
scroll to position [702, 0]
click at [1261, 131] on span "To Review 👨‍🏭 →" at bounding box center [1270, 124] width 54 height 13
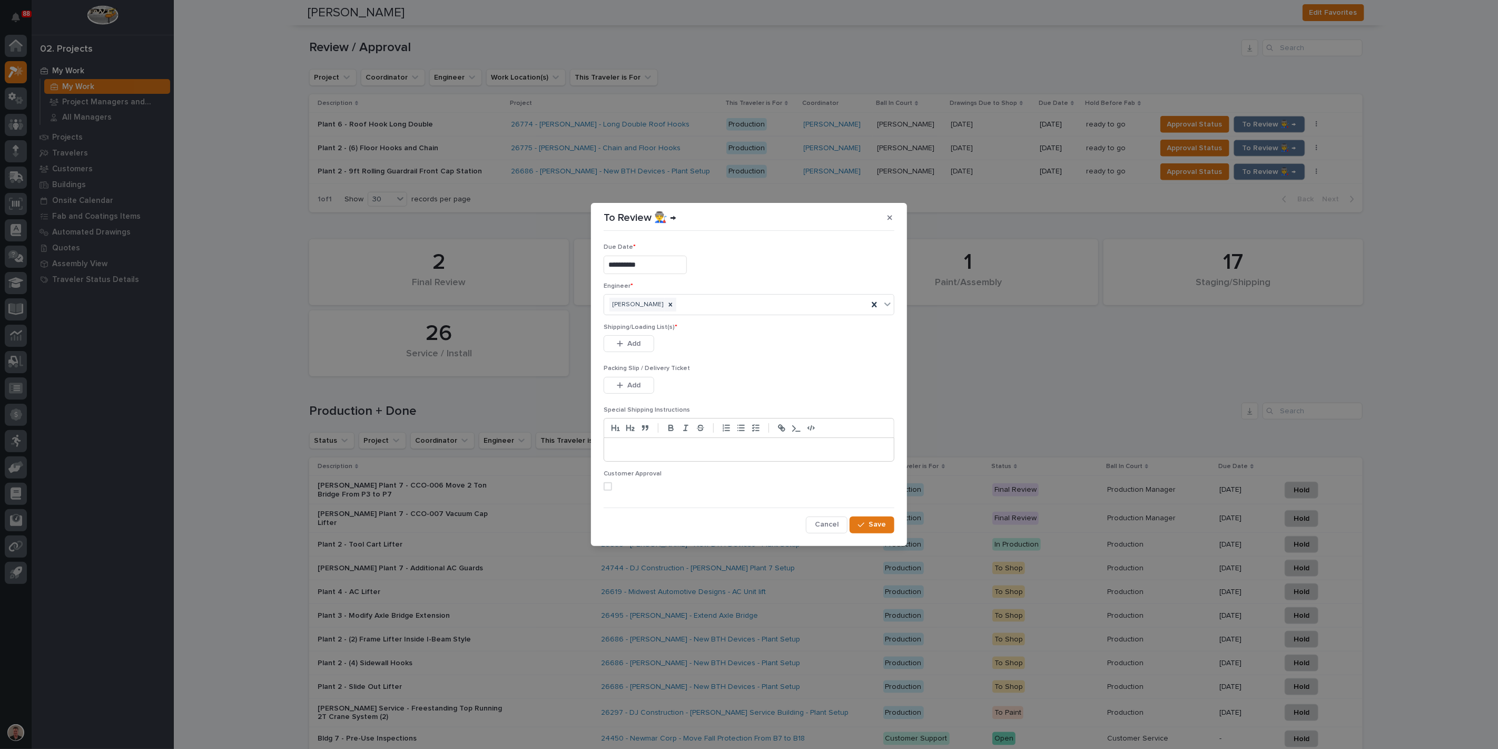
drag, startPoint x: 645, startPoint y: 358, endPoint x: 747, endPoint y: 342, distance: 102.9
click at [641, 348] on span "Add" at bounding box center [634, 343] width 13 height 9
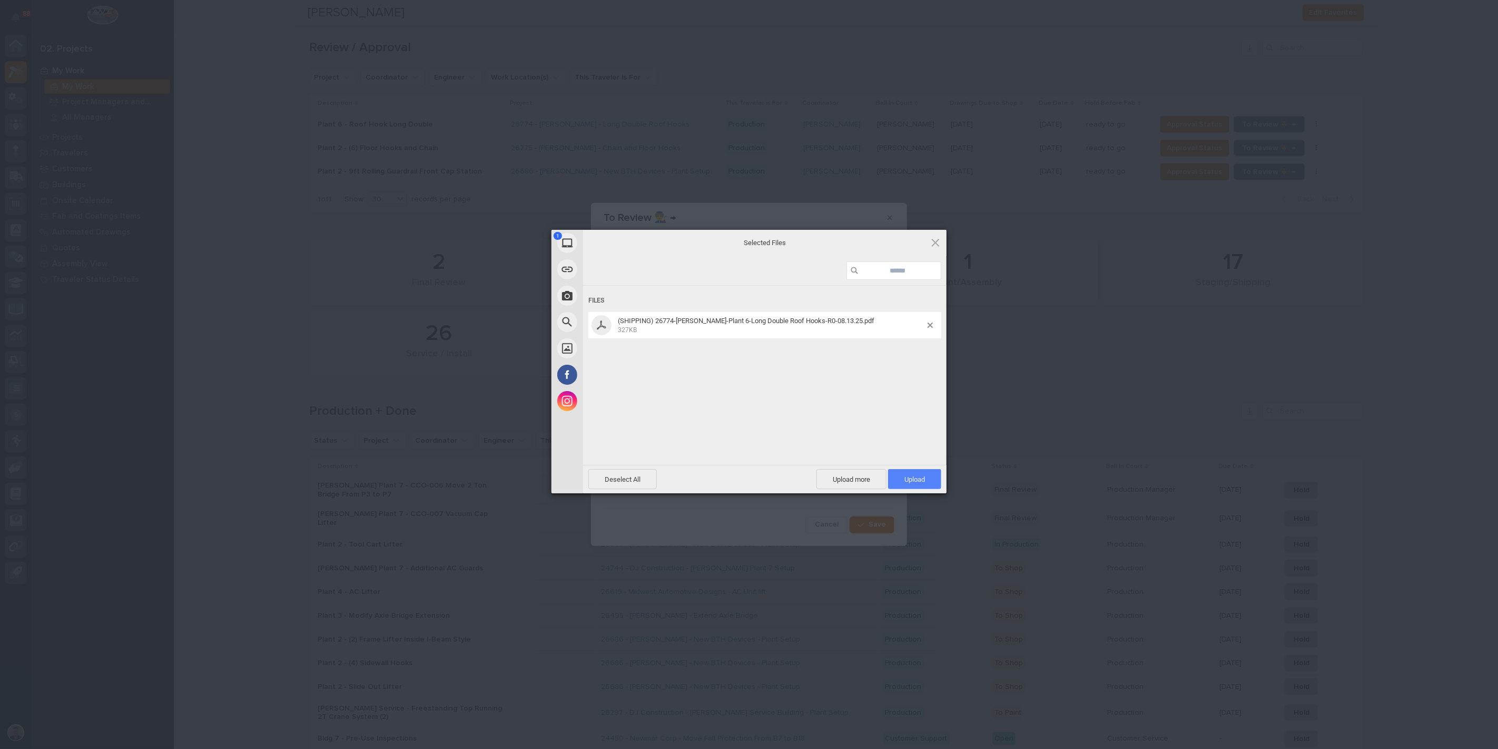
click at [910, 473] on span "Upload 1" at bounding box center [914, 479] width 53 height 20
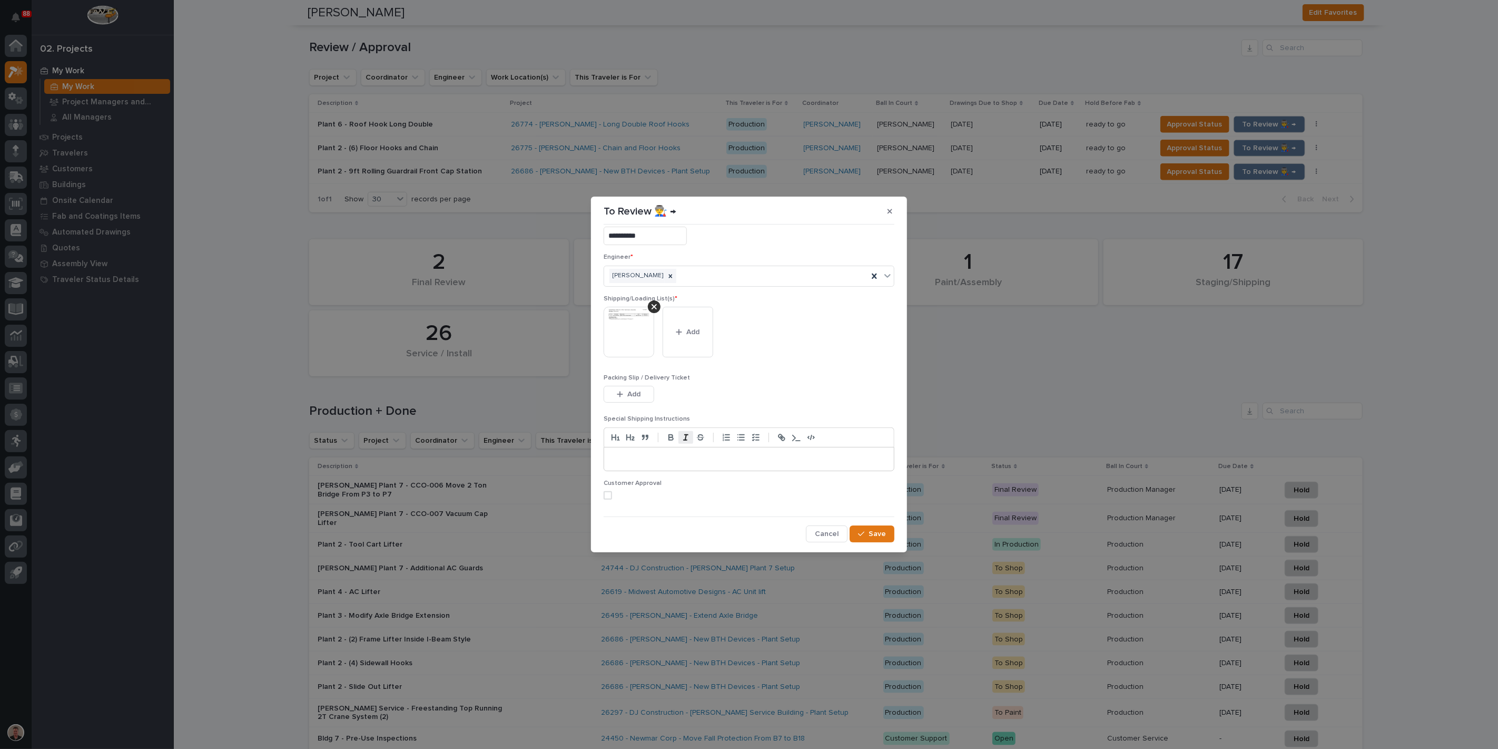
scroll to position [68, 0]
click at [612, 491] on span at bounding box center [608, 495] width 8 height 8
click at [869, 533] on span "Save" at bounding box center [877, 533] width 17 height 9
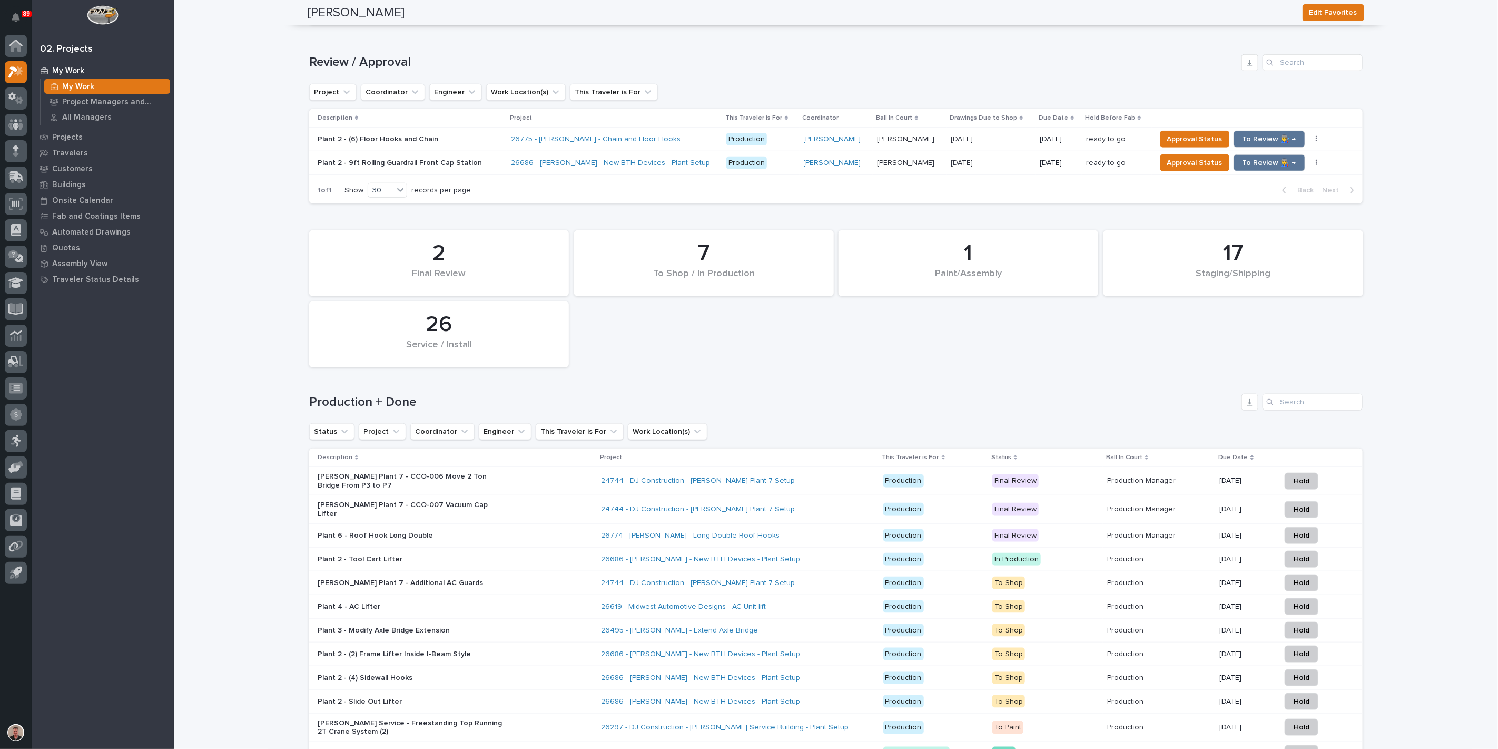
scroll to position [693, 0]
